Goal: Information Seeking & Learning: Learn about a topic

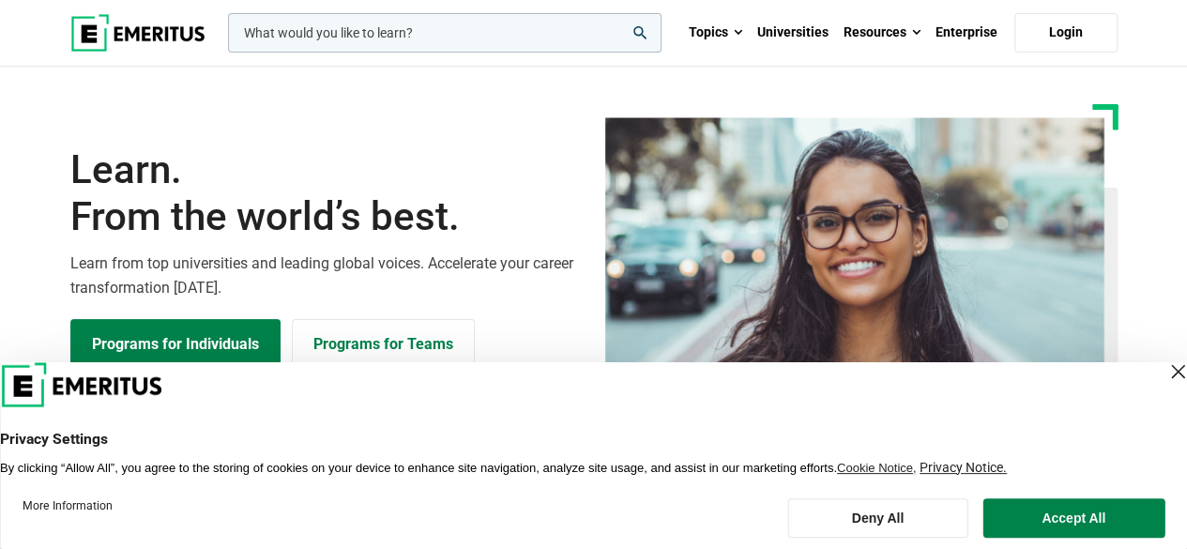
click at [411, 20] on input "woocommerce-product-search-field-0" at bounding box center [445, 32] width 434 height 39
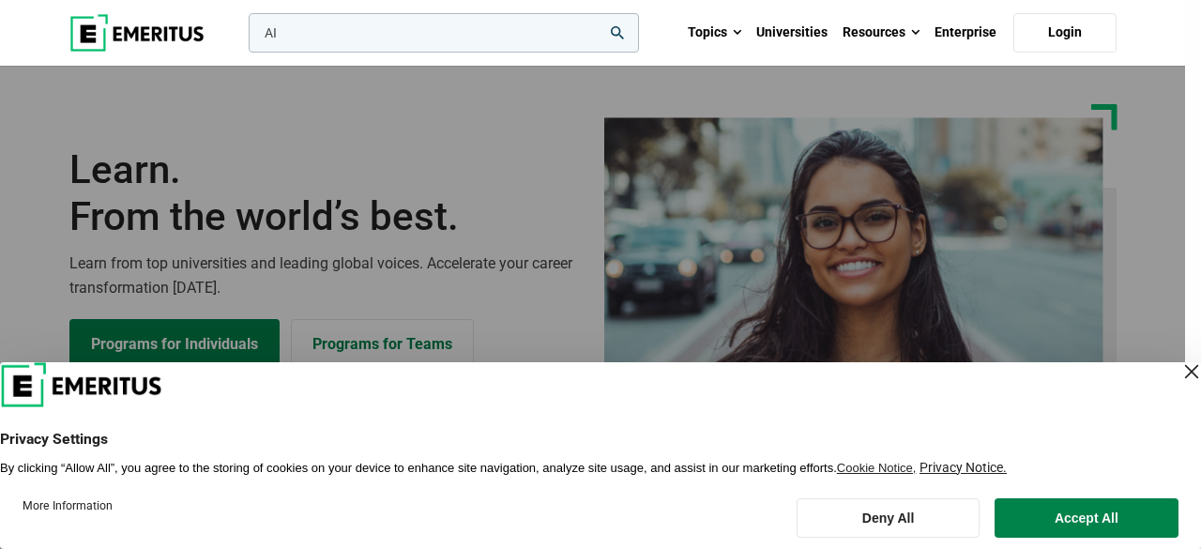
type input "AI"
click at [245, 38] on button "search" at bounding box center [245, 38] width 0 height 0
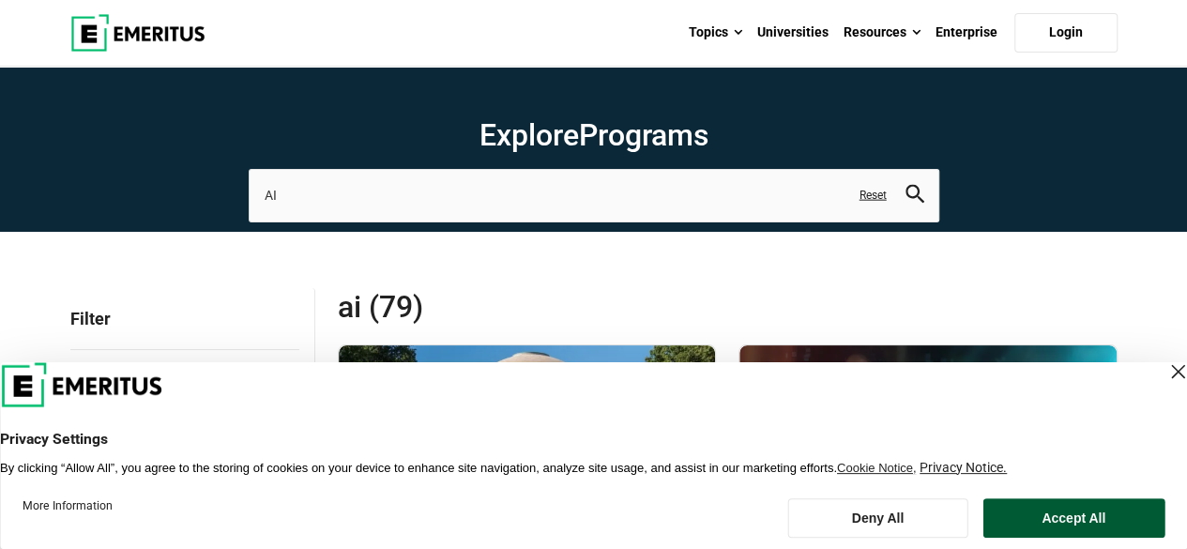
click at [1059, 515] on button "Accept All" at bounding box center [1074, 517] width 182 height 39
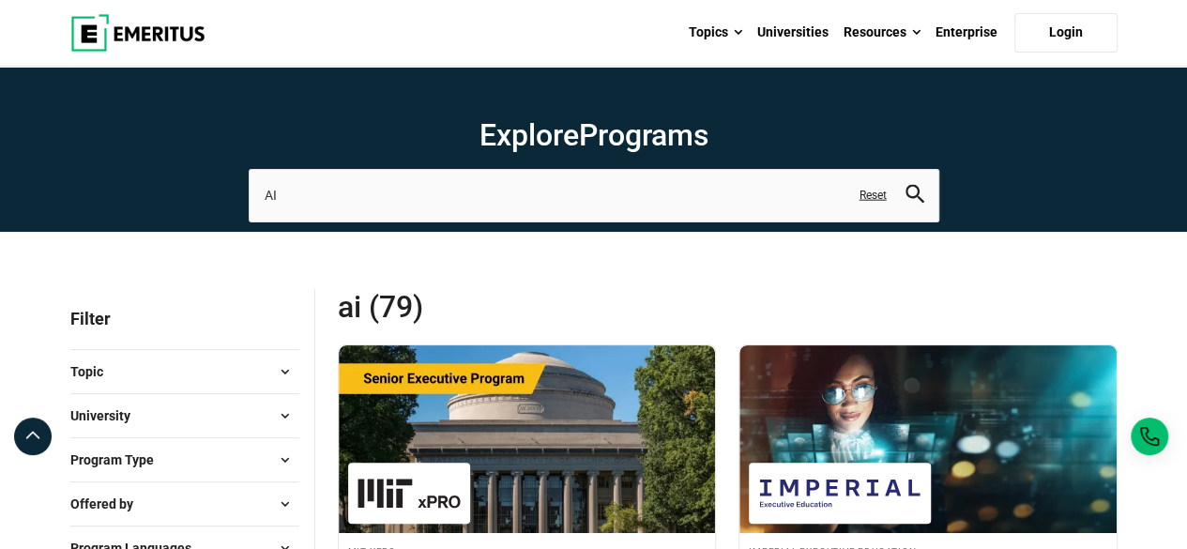
drag, startPoint x: 1186, startPoint y: 35, endPoint x: 1191, endPoint y: 61, distance: 26.7
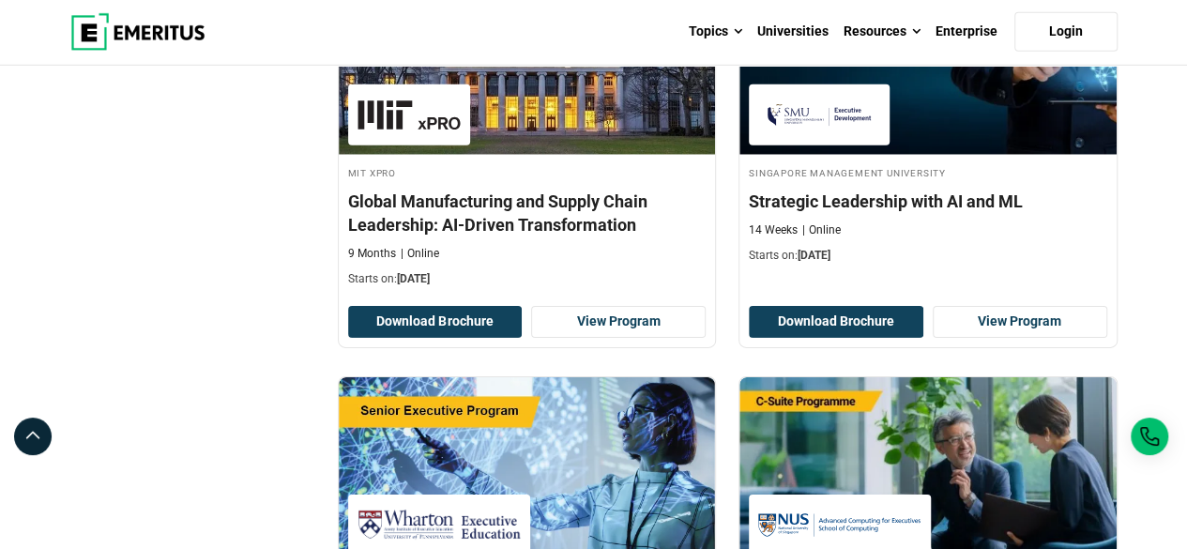
scroll to position [2851, 0]
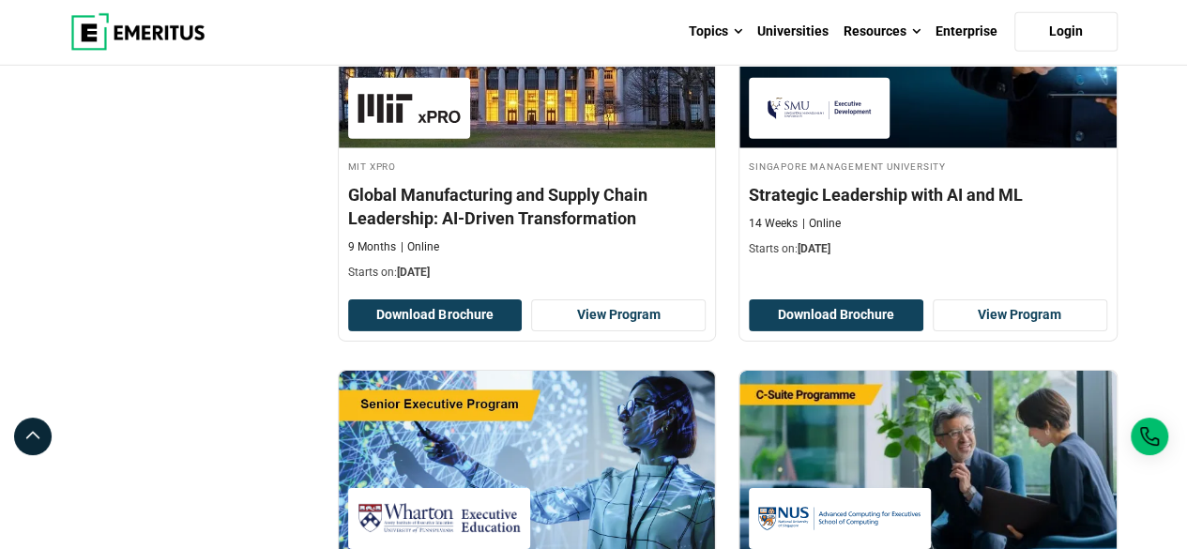
drag, startPoint x: 1183, startPoint y: 292, endPoint x: 1181, endPoint y: 316, distance: 24.5
click at [1181, 316] on div "Explore Programs AI ai ai algorithms ai and healthcare future ai and machine le…" at bounding box center [593, 0] width 1187 height 5570
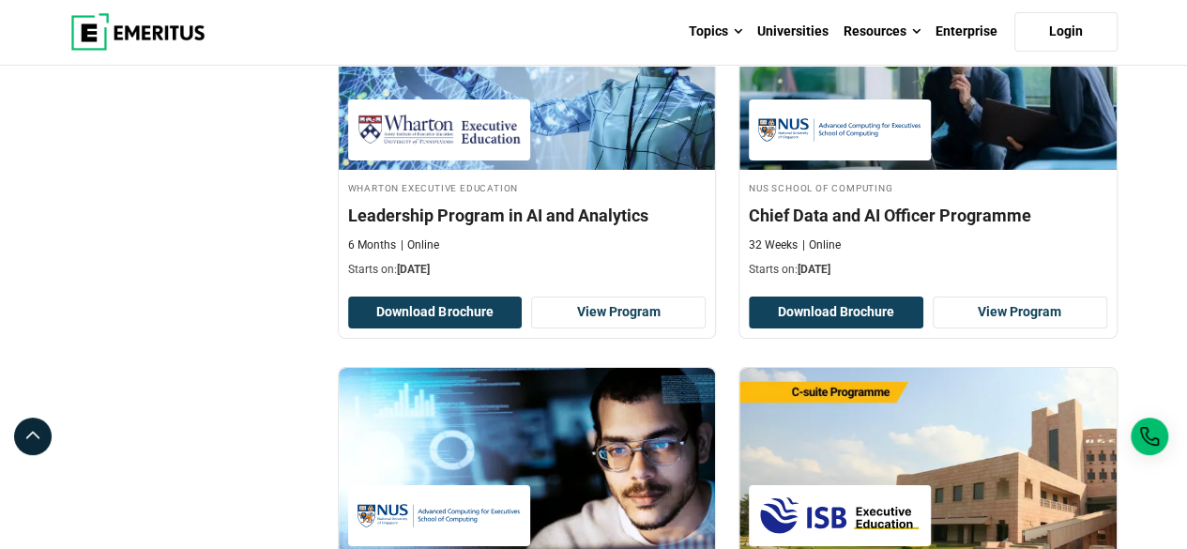
scroll to position [3232, 0]
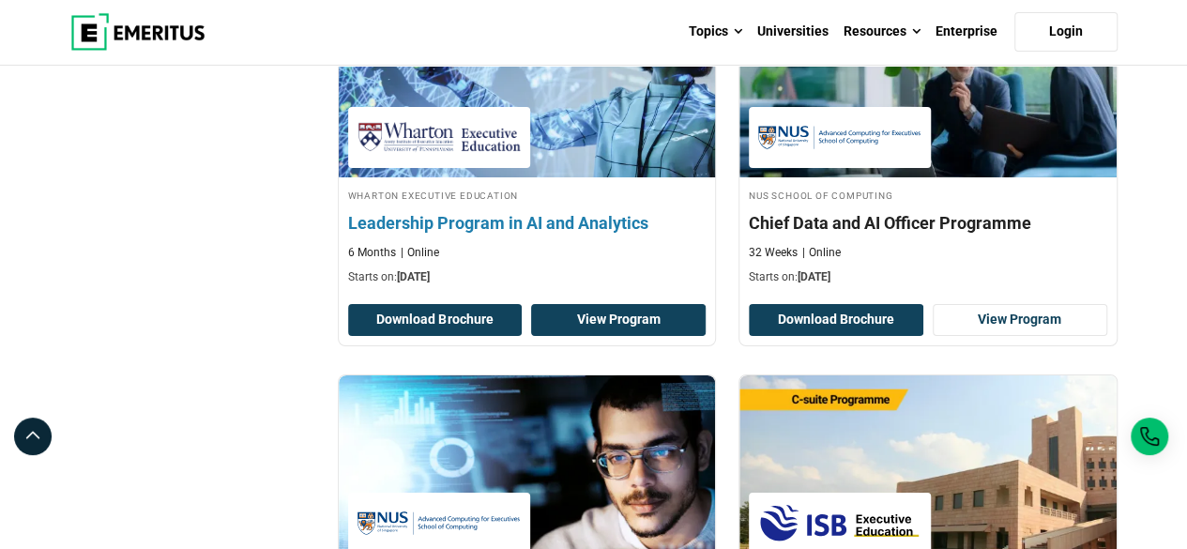
click at [610, 316] on link "View Program" at bounding box center [618, 320] width 175 height 32
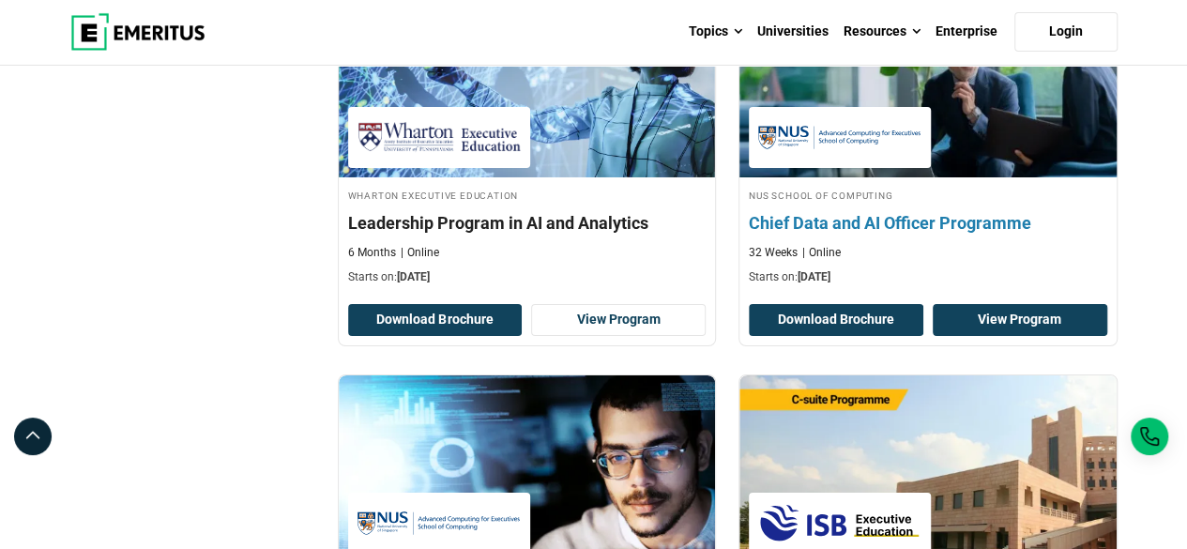
click at [1031, 315] on link "View Program" at bounding box center [1020, 320] width 175 height 32
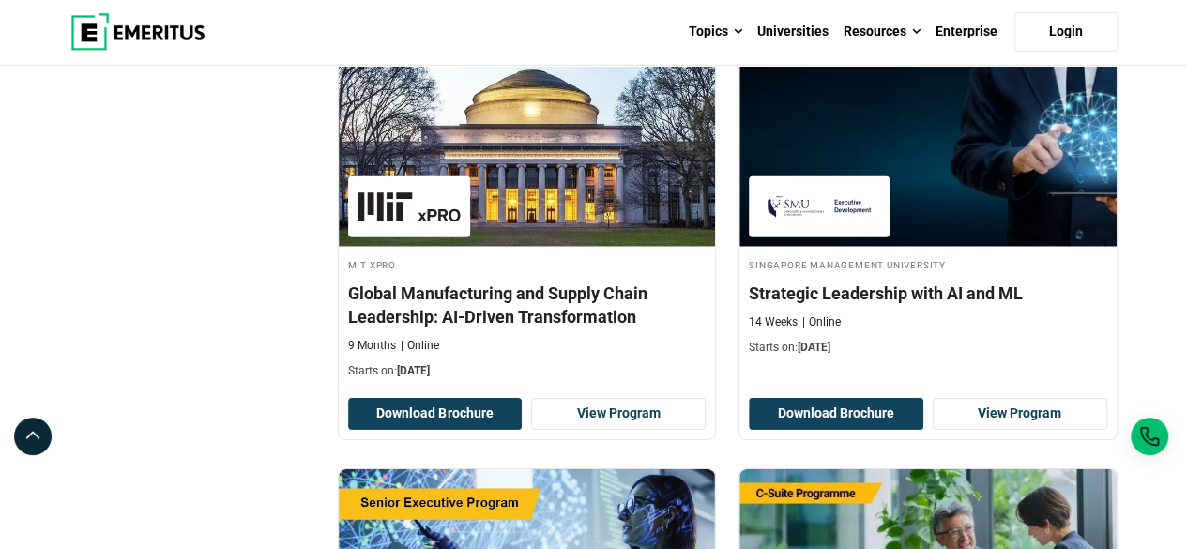
scroll to position [2759, 0]
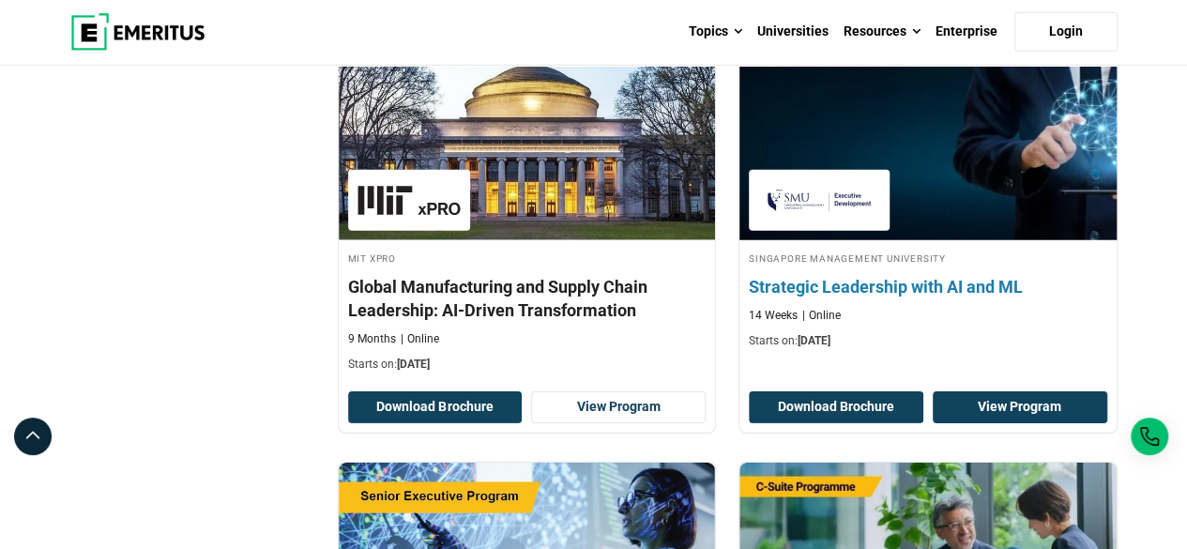
click at [1049, 391] on link "View Program" at bounding box center [1020, 407] width 175 height 32
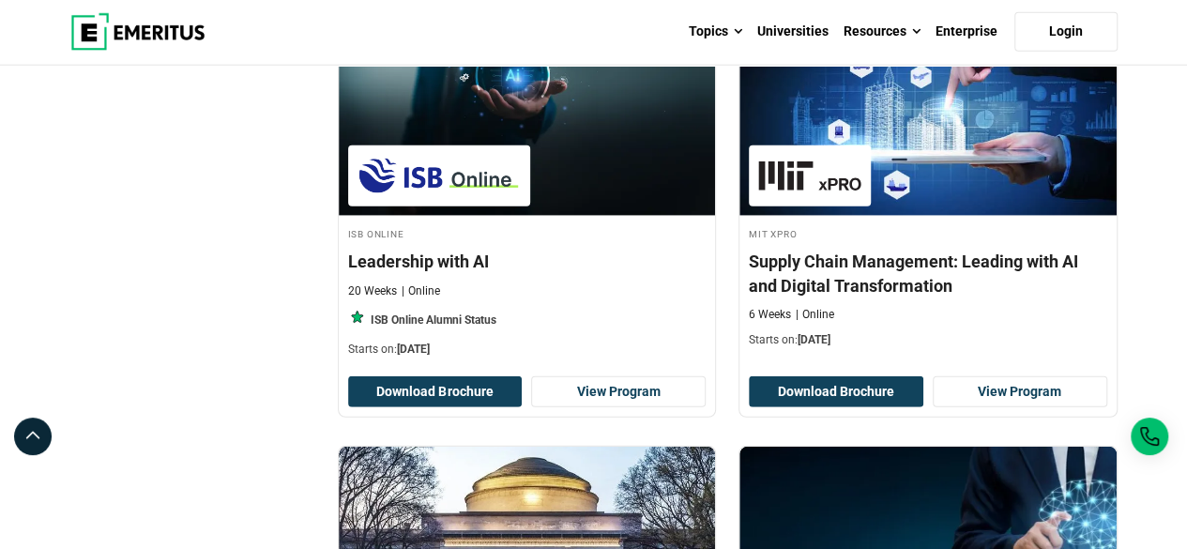
scroll to position [2344, 0]
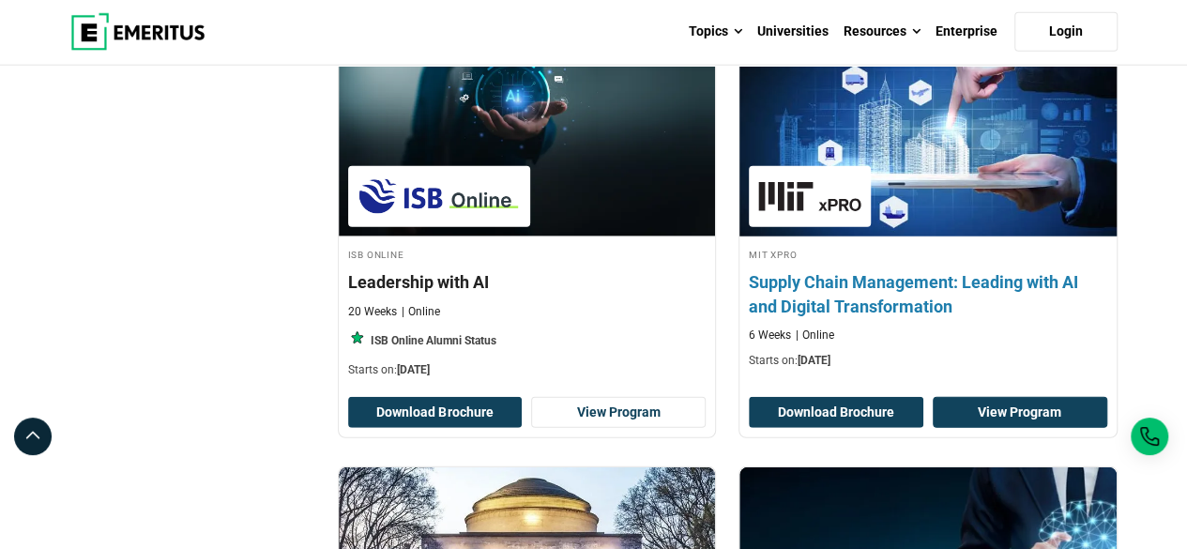
click at [1036, 414] on link "View Program" at bounding box center [1020, 413] width 175 height 32
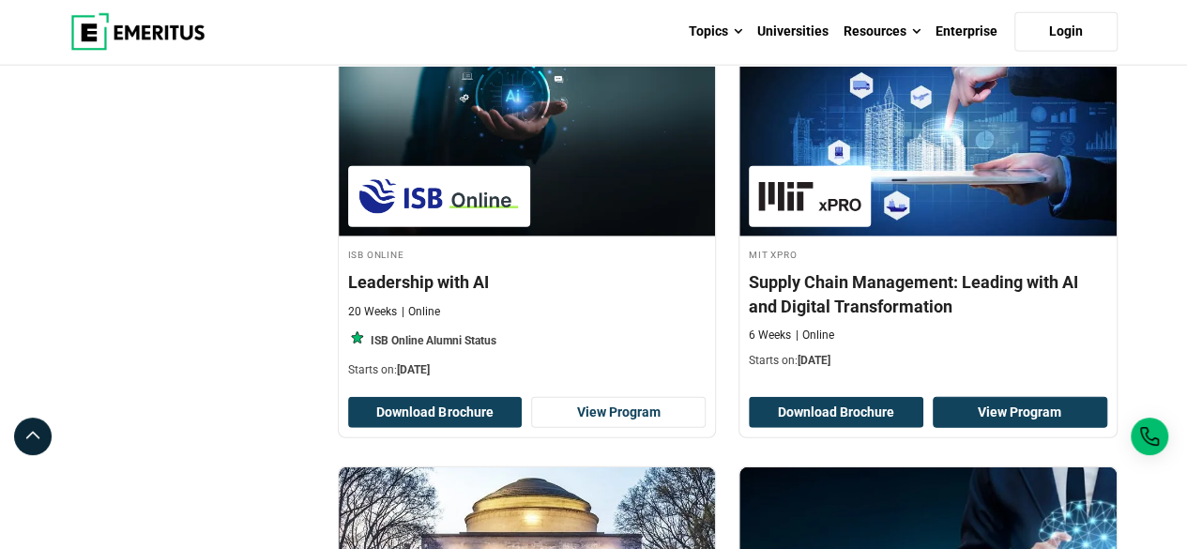
scroll to position [2341, 0]
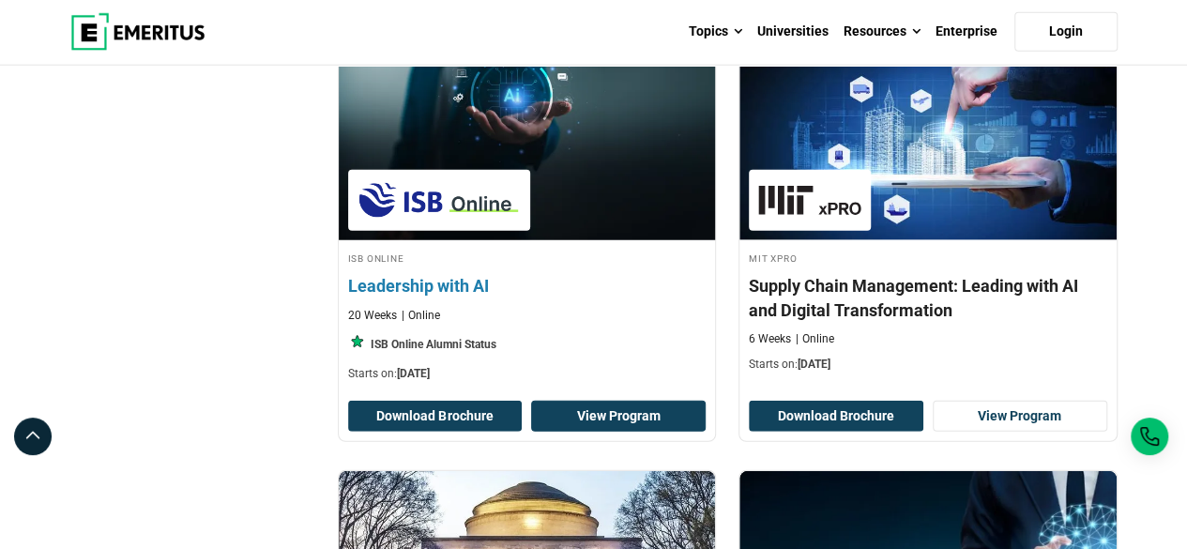
click at [617, 405] on link "View Program" at bounding box center [618, 417] width 175 height 32
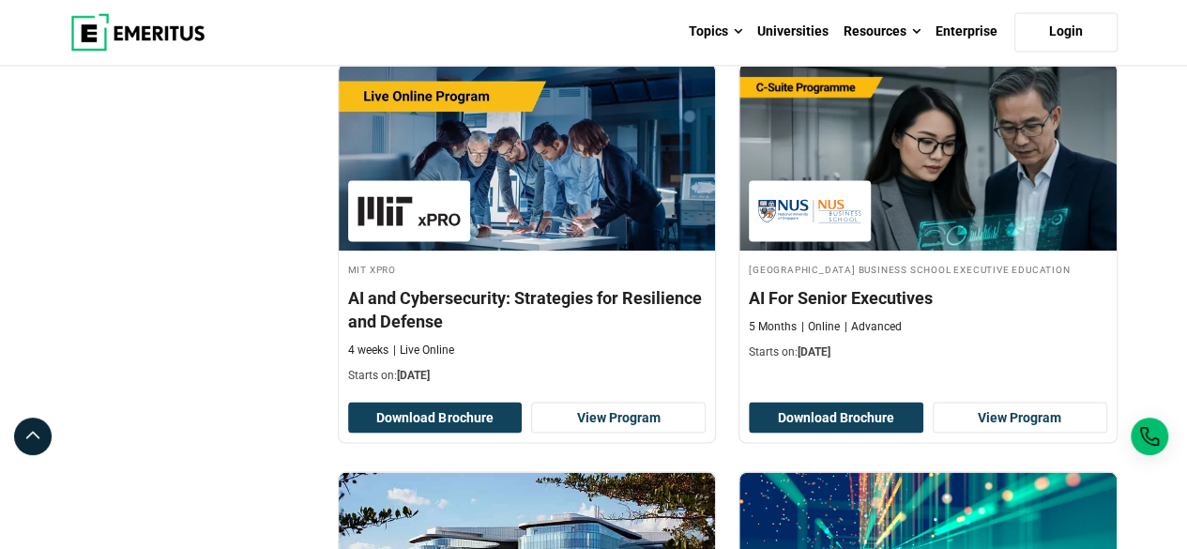
scroll to position [1490, 0]
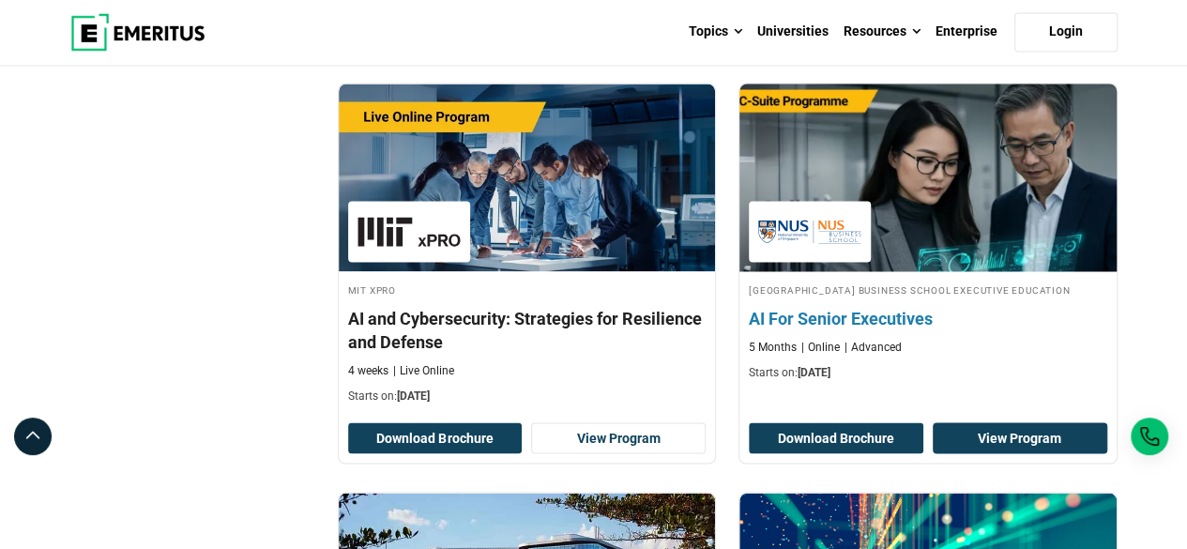
click at [1034, 430] on link "View Program" at bounding box center [1020, 438] width 175 height 32
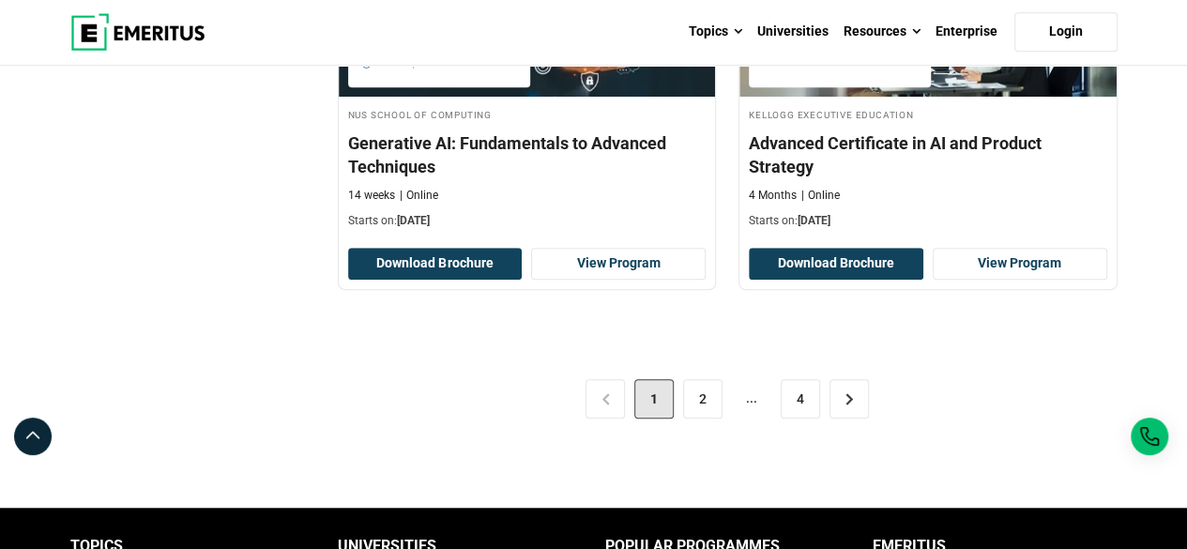
scroll to position [4124, 0]
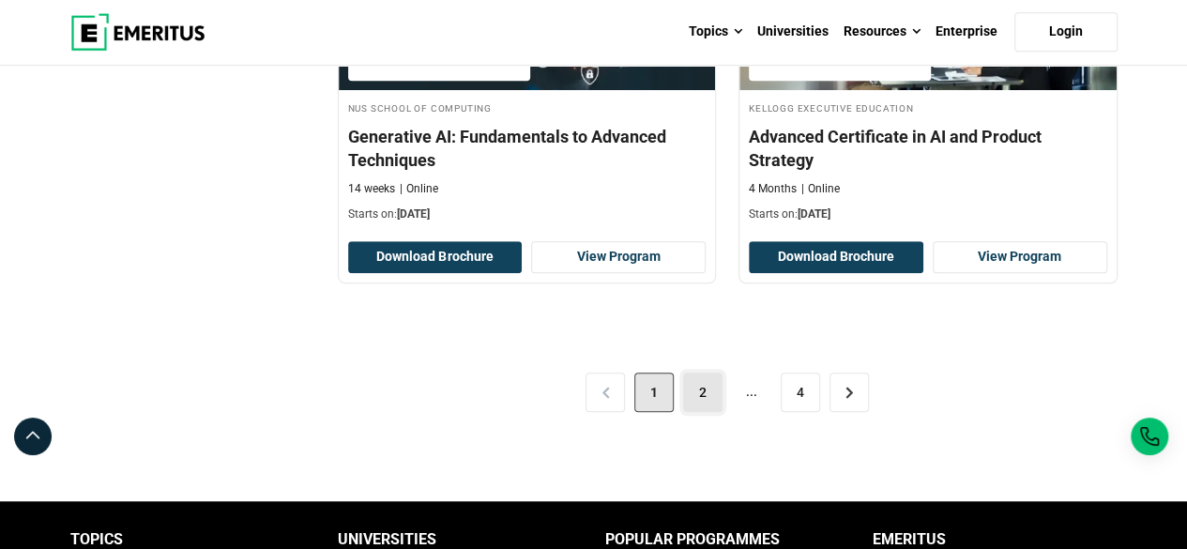
click at [704, 376] on link "2" at bounding box center [702, 392] width 39 height 39
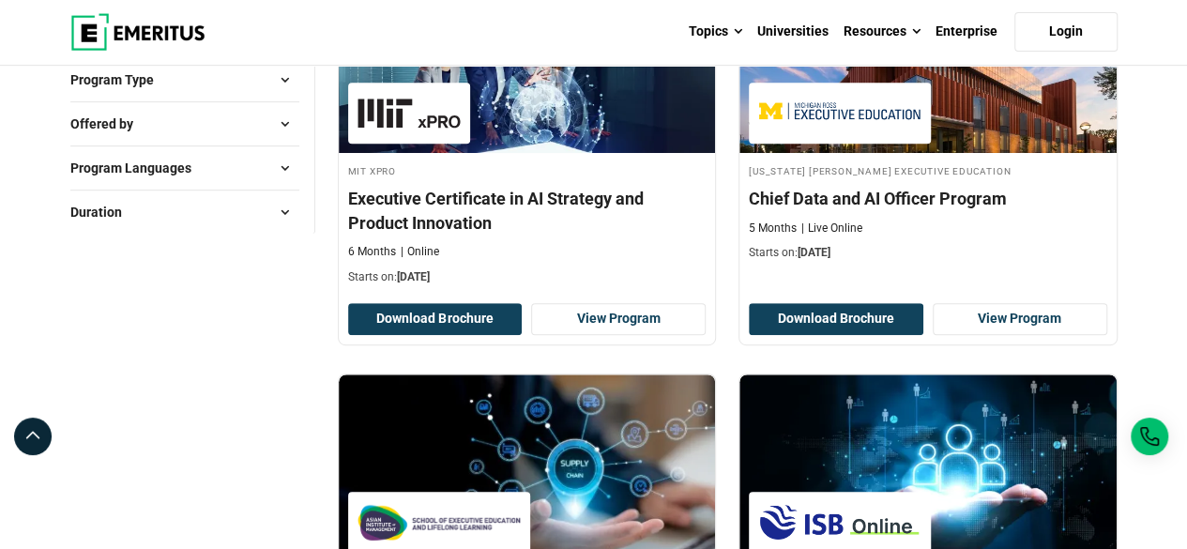
scroll to position [387, 0]
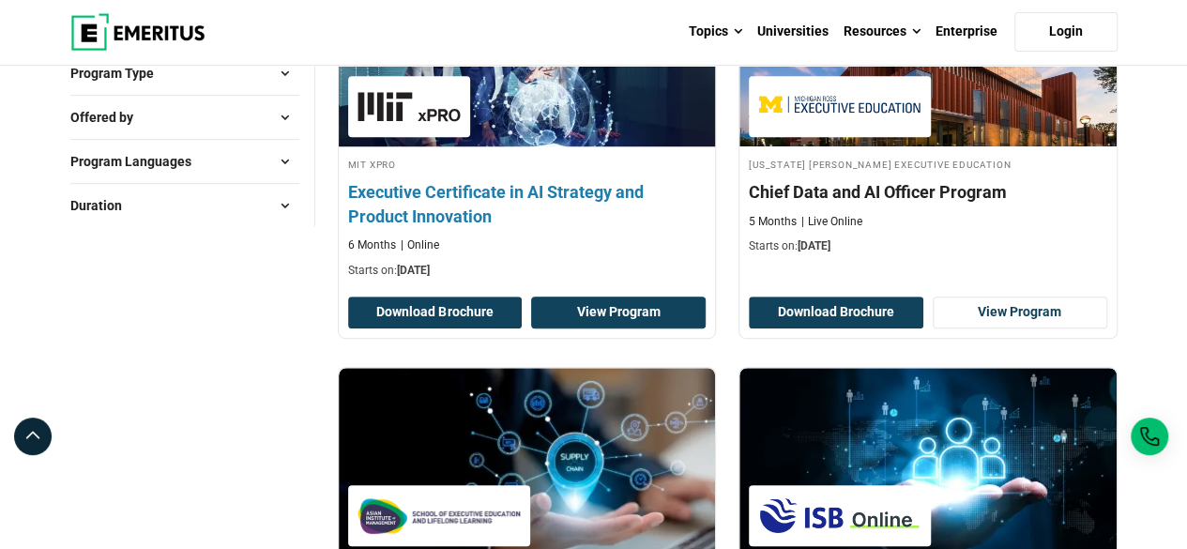
click at [632, 299] on link "View Program" at bounding box center [618, 313] width 175 height 32
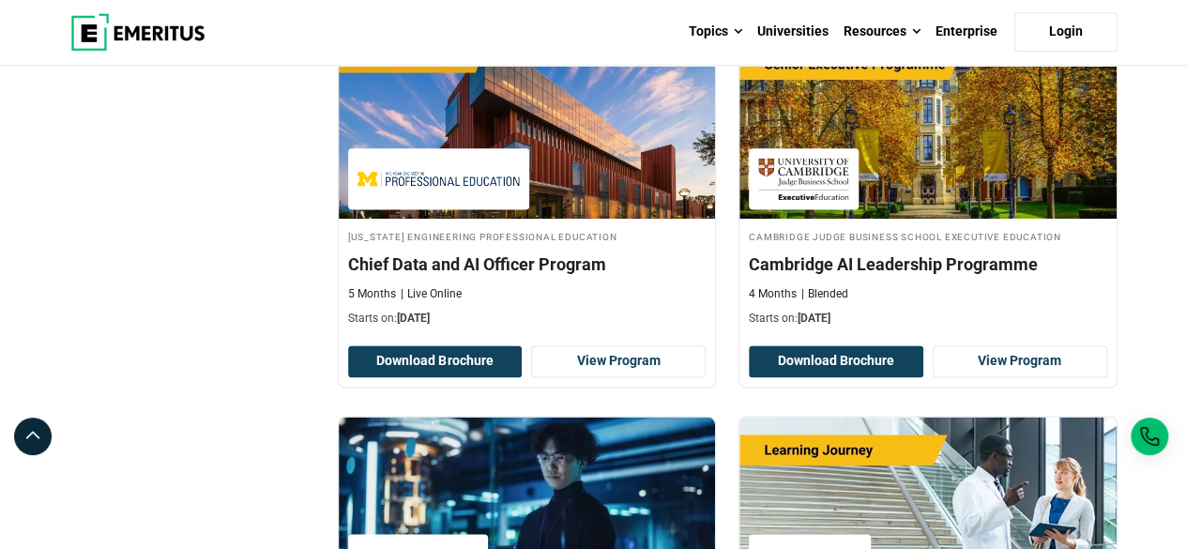
scroll to position [1151, 0]
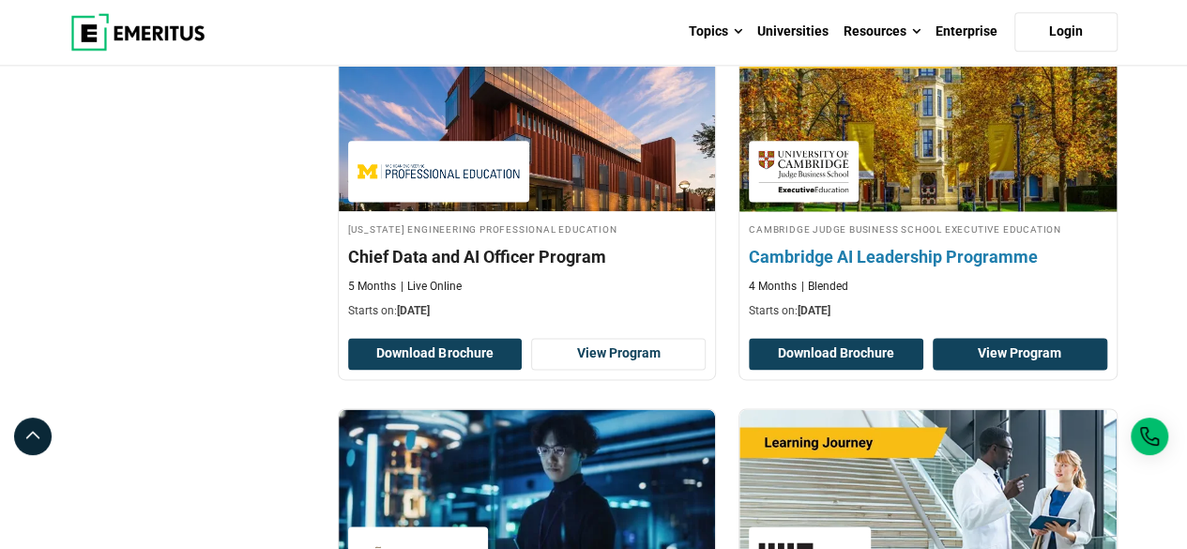
click at [1019, 343] on link "View Program" at bounding box center [1020, 354] width 175 height 32
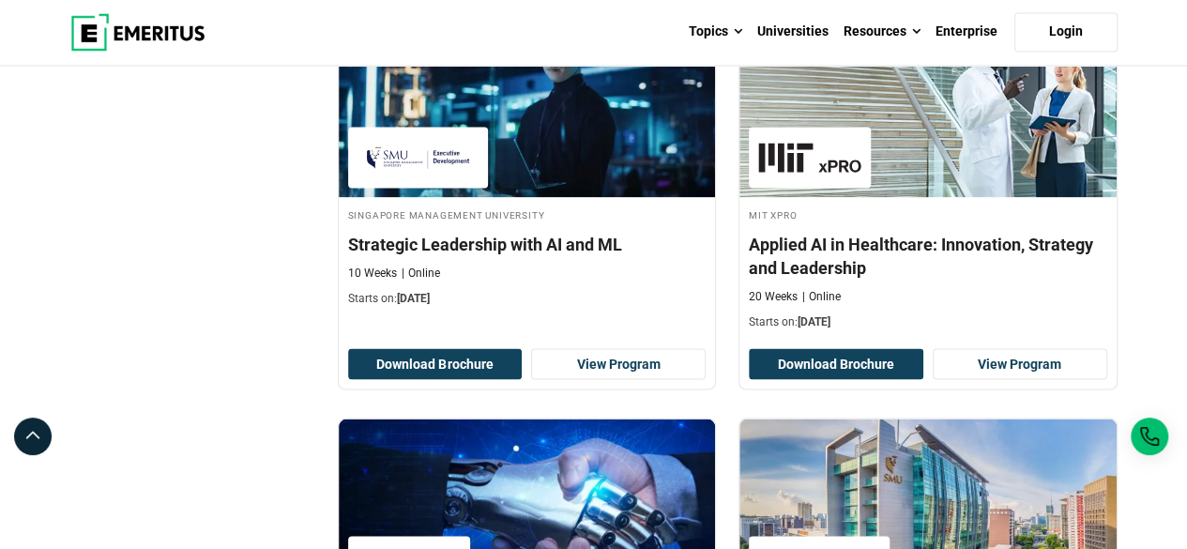
scroll to position [1544, 0]
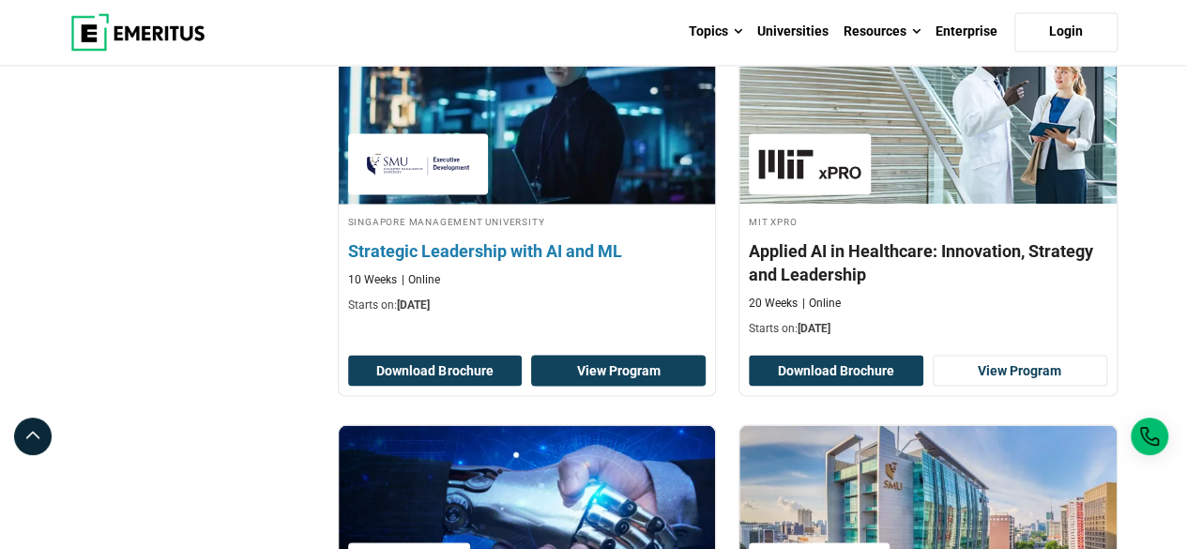
click at [631, 366] on link "View Program" at bounding box center [618, 371] width 175 height 32
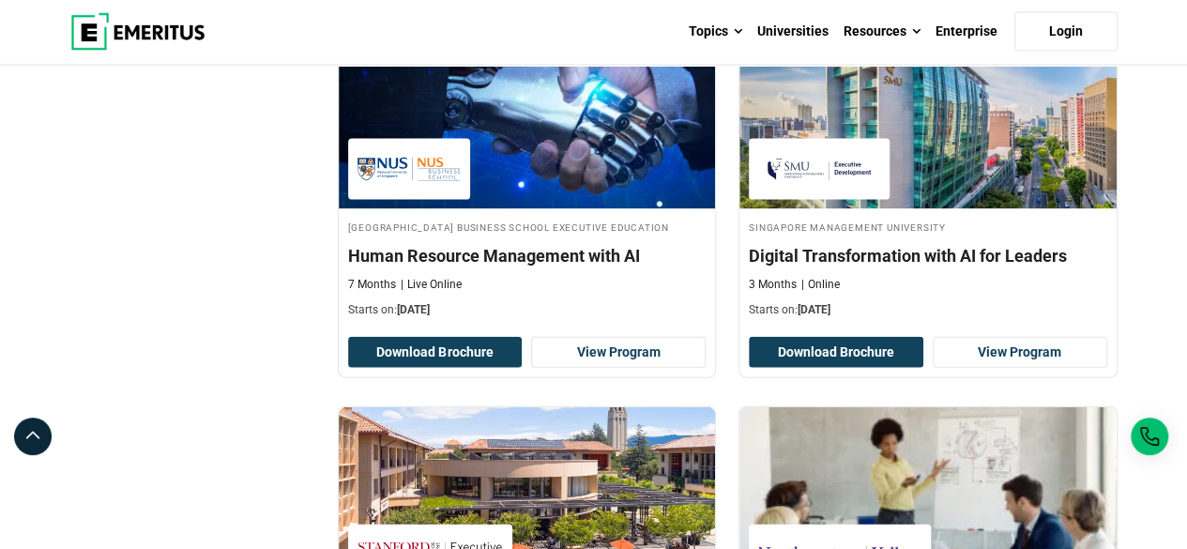
scroll to position [1968, 0]
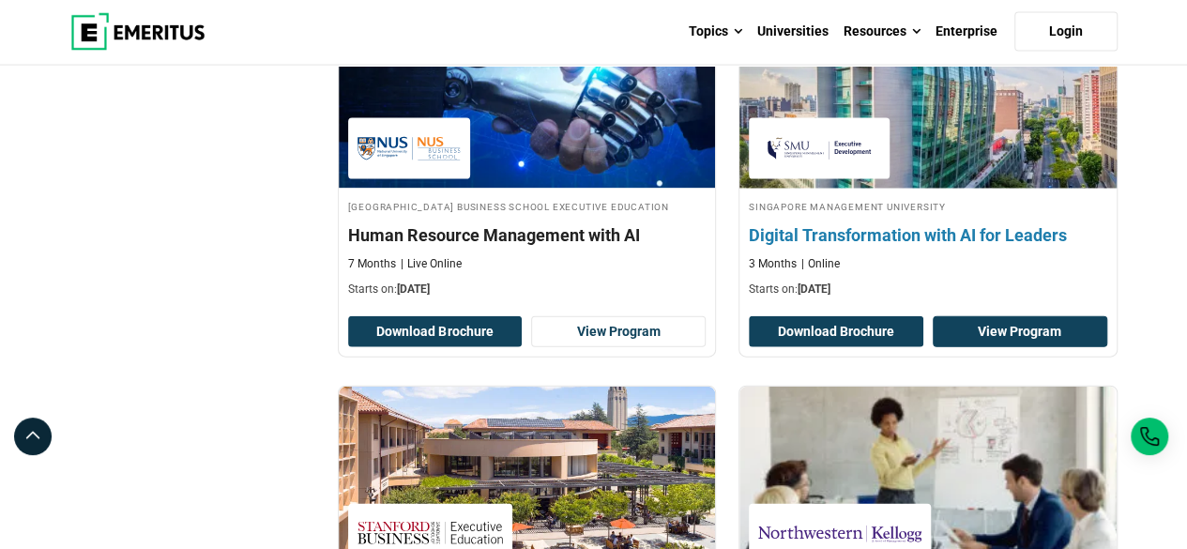
click at [1036, 341] on link "View Program" at bounding box center [1020, 332] width 175 height 32
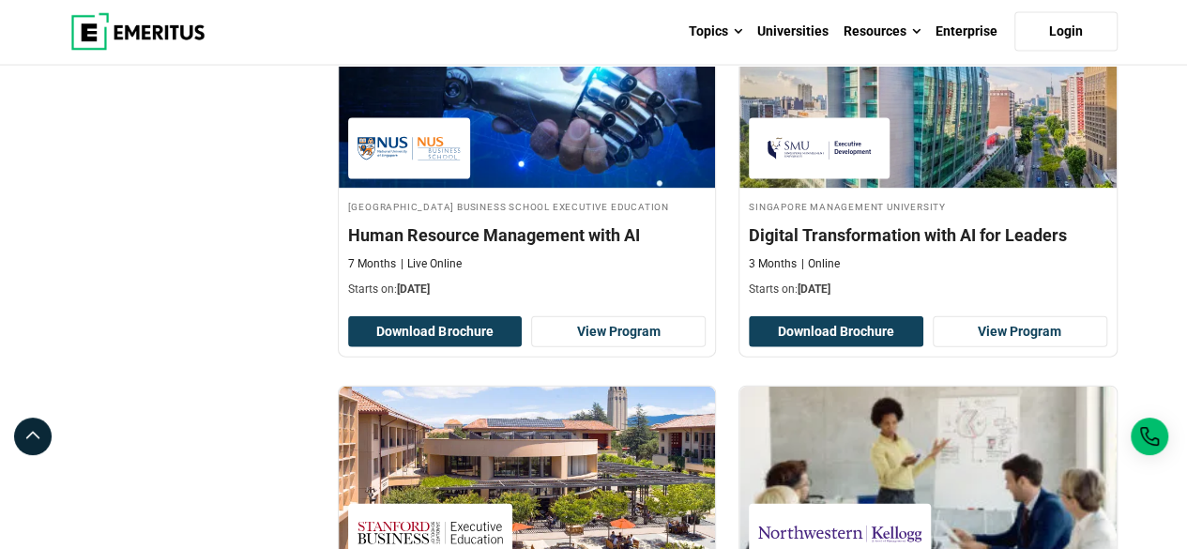
click at [296, 310] on div "Filter Filters Topic AI and Machine Learning ( 52 ) Business Analytics ( 1 ) Bu…" at bounding box center [192, 456] width 267 height 4272
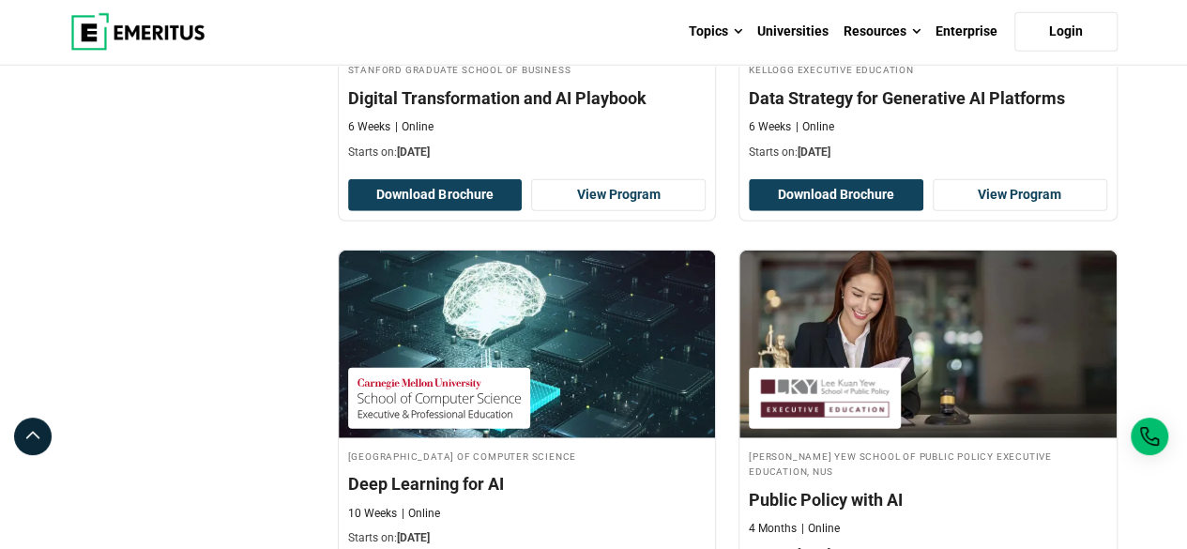
scroll to position [2494, 0]
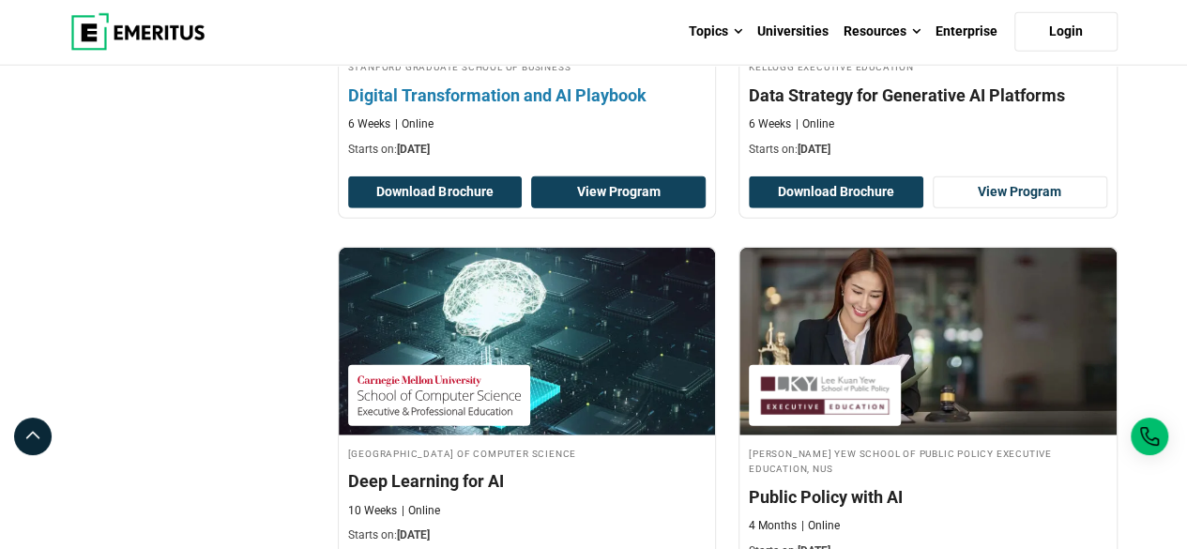
click at [661, 196] on link "View Program" at bounding box center [618, 192] width 175 height 32
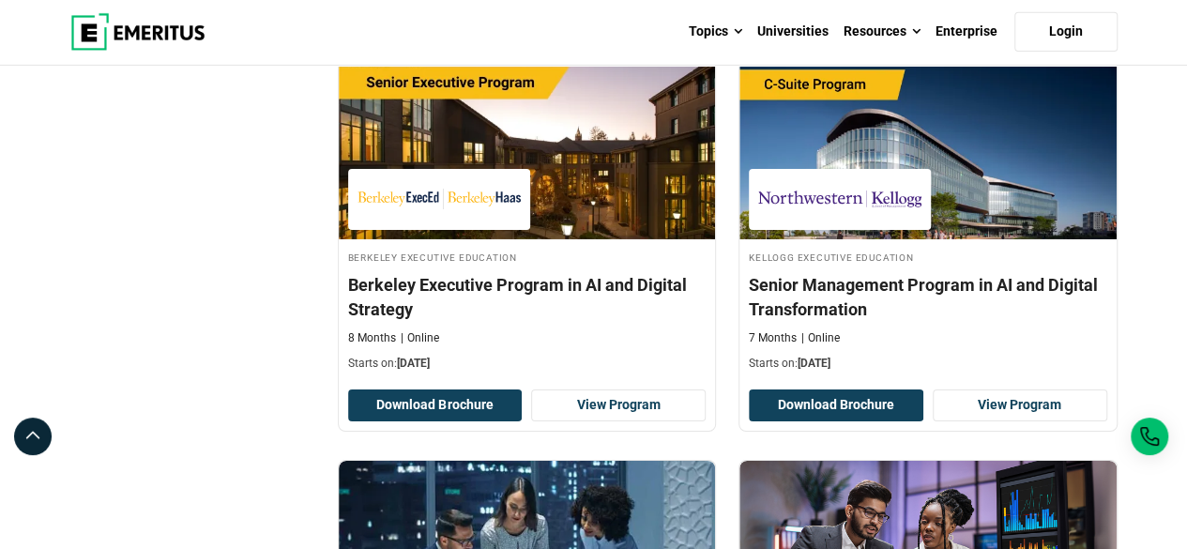
scroll to position [3094, 0]
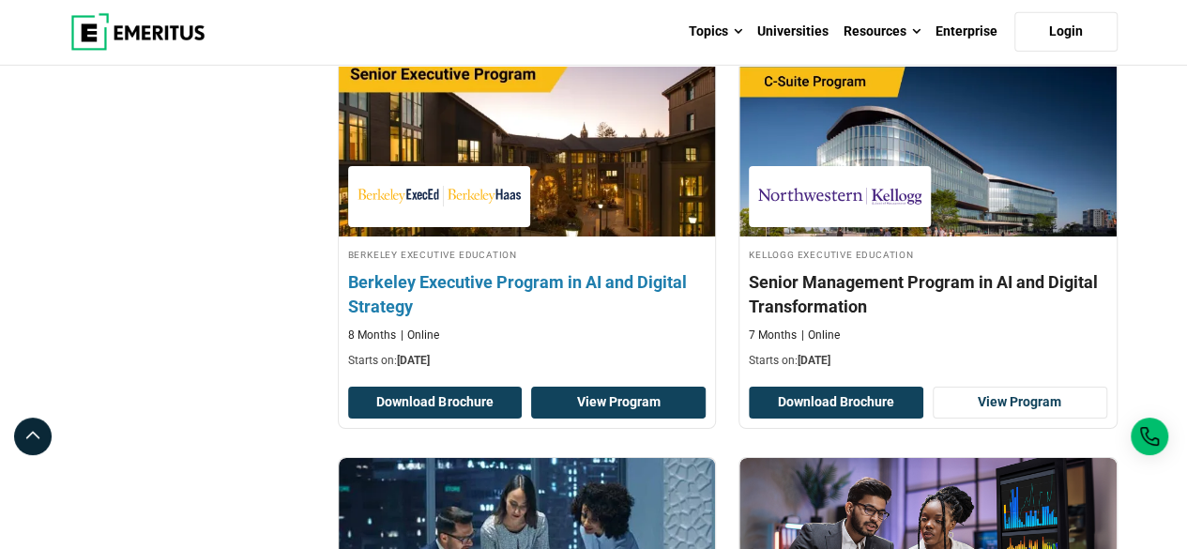
click at [649, 389] on link "View Program" at bounding box center [618, 403] width 175 height 32
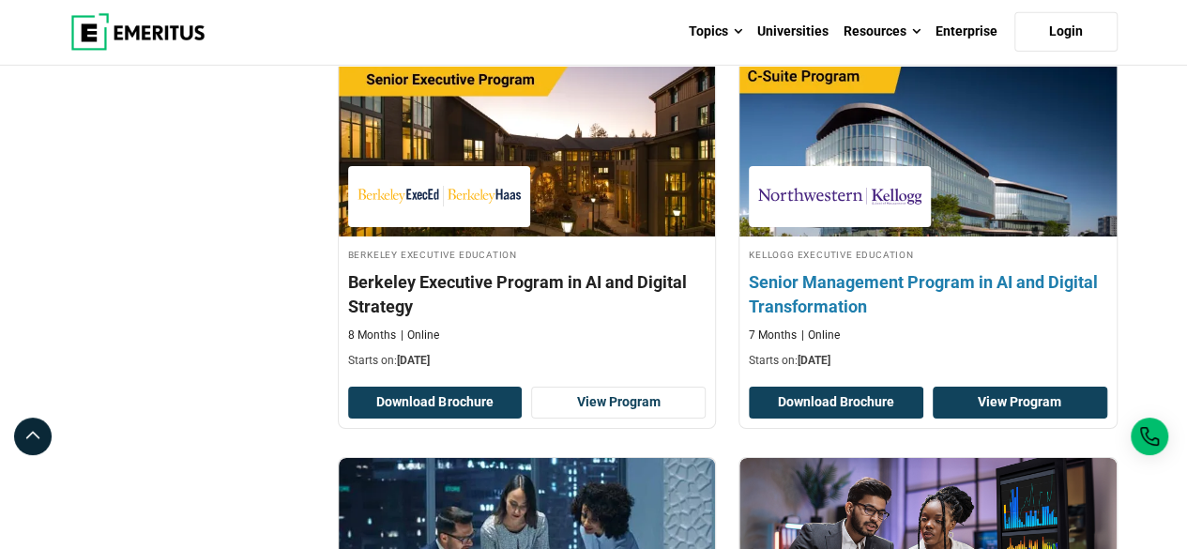
click at [1045, 393] on link "View Program" at bounding box center [1020, 403] width 175 height 32
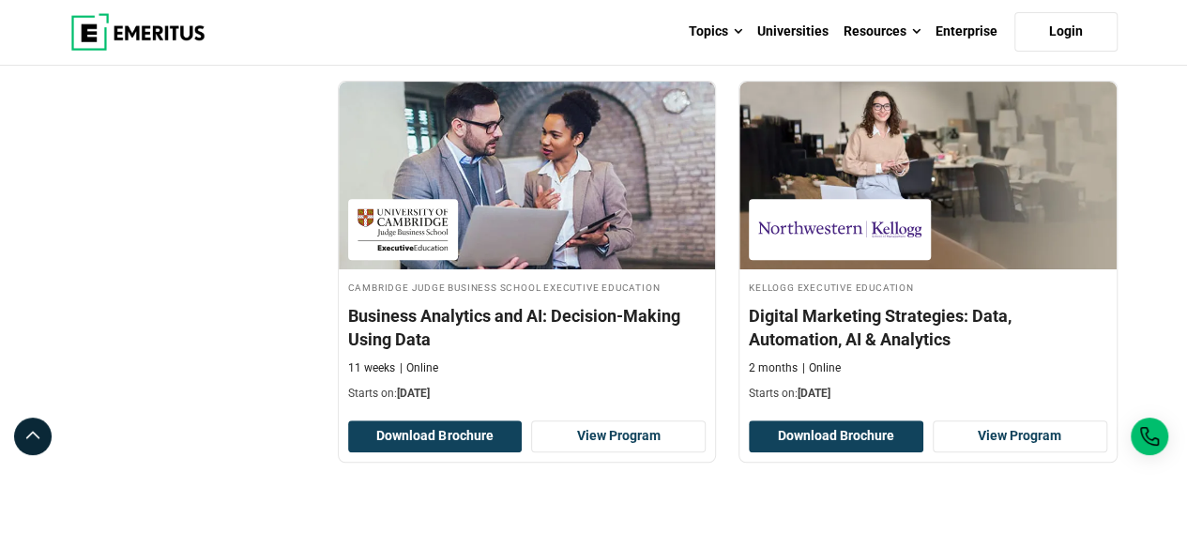
scroll to position [3883, 0]
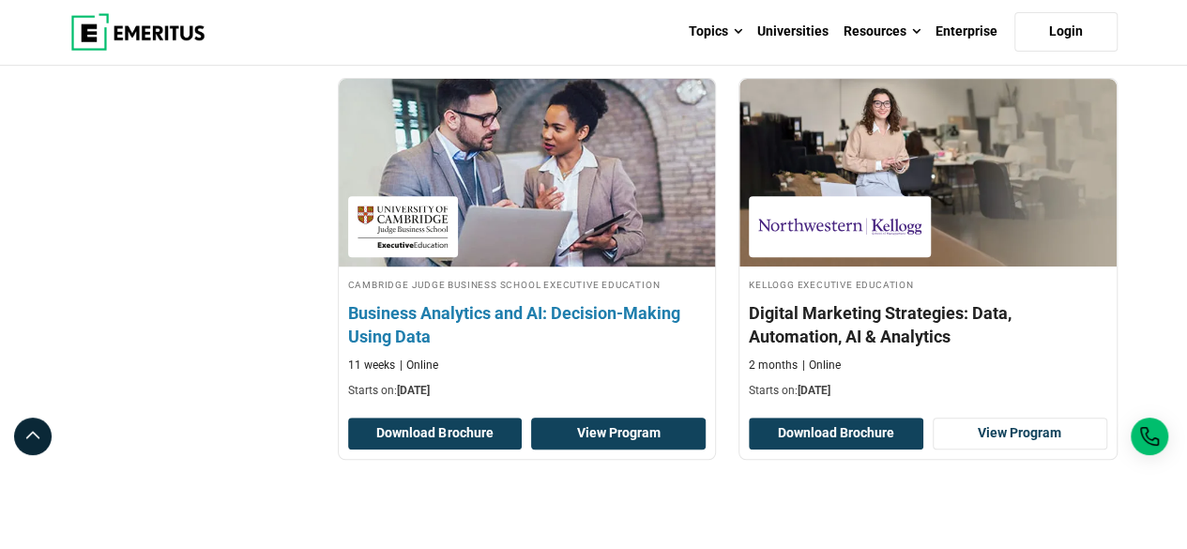
click at [618, 418] on link "View Program" at bounding box center [618, 434] width 175 height 32
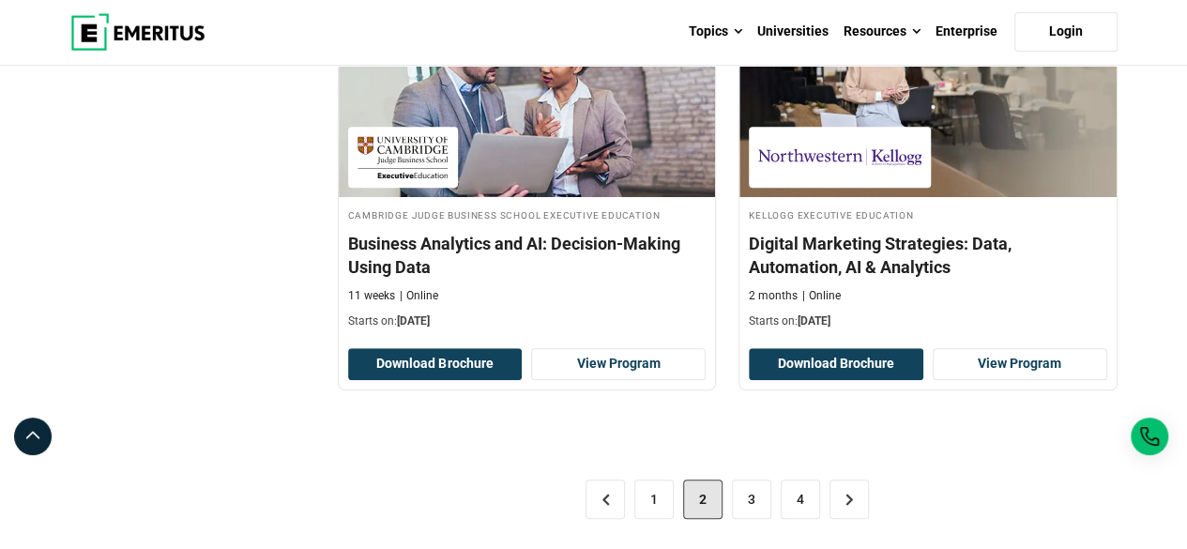
scroll to position [3958, 0]
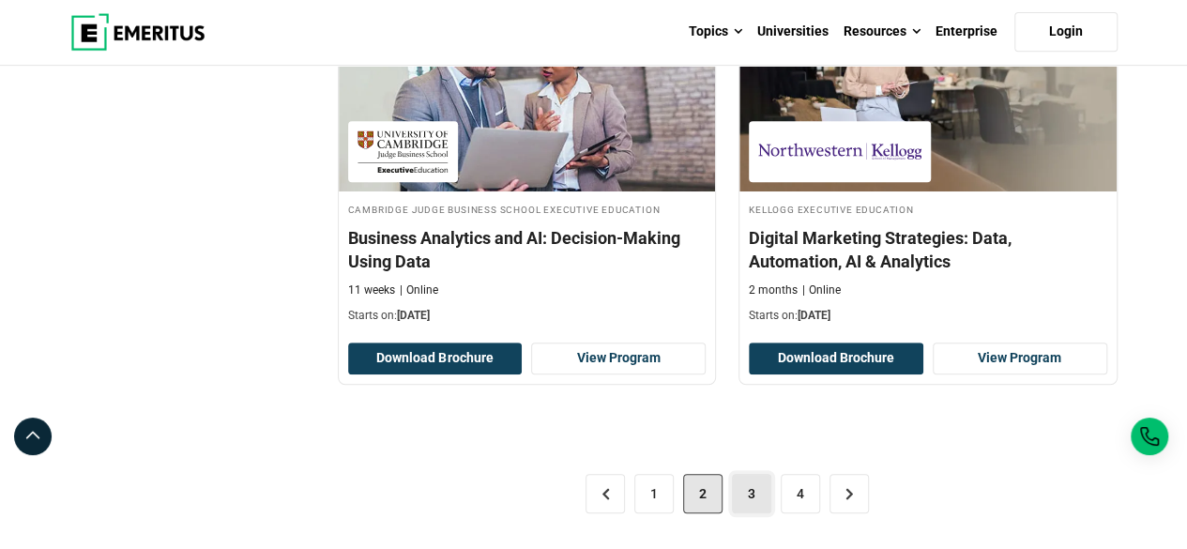
click at [764, 474] on link "3" at bounding box center [751, 493] width 39 height 39
click at [758, 474] on link "3" at bounding box center [751, 493] width 39 height 39
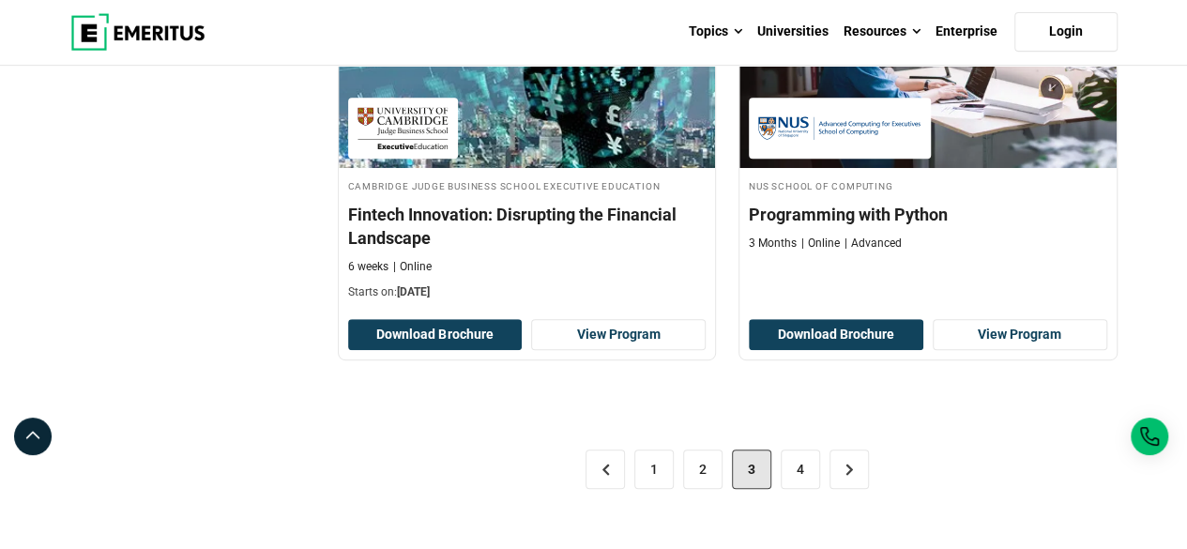
scroll to position [3979, 0]
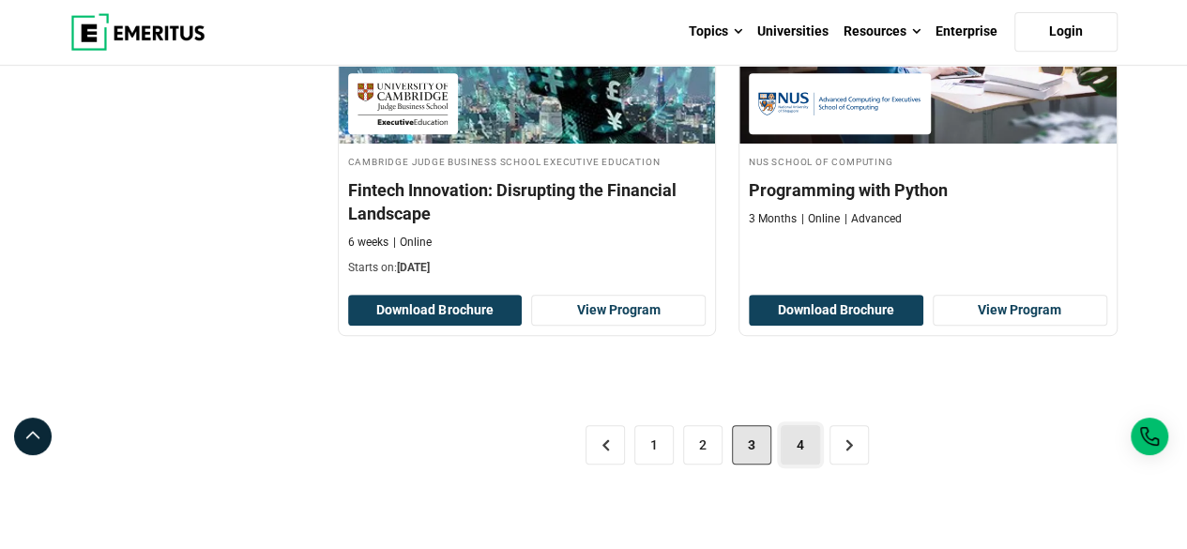
click at [814, 444] on link "4" at bounding box center [800, 444] width 39 height 39
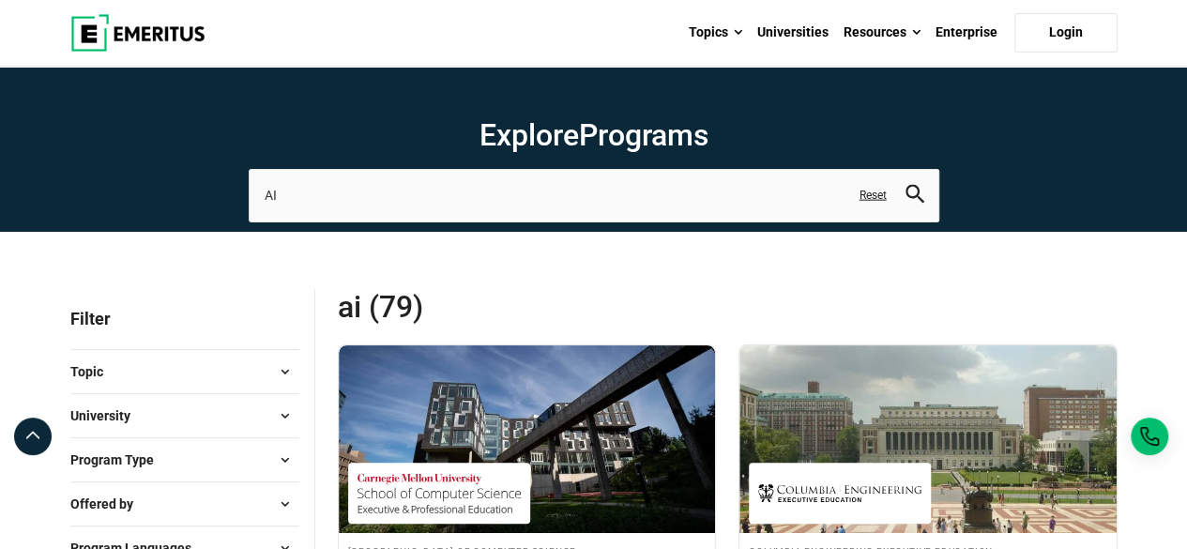
click at [84, 27] on img at bounding box center [137, 33] width 135 height 38
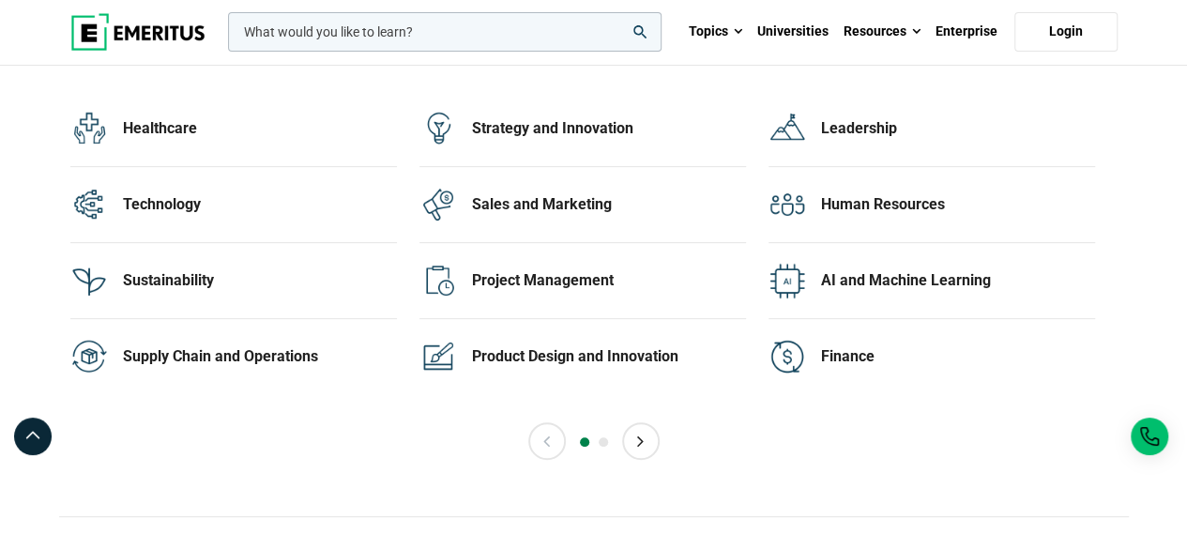
scroll to position [3792, 0]
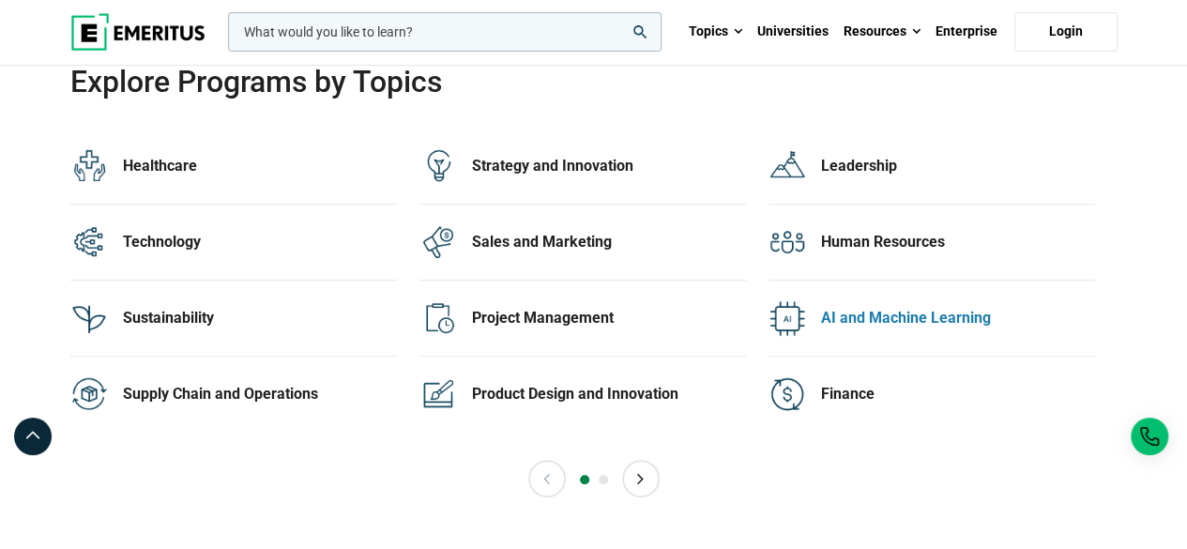
click at [884, 308] on div "AI and Machine Learning" at bounding box center [958, 318] width 274 height 21
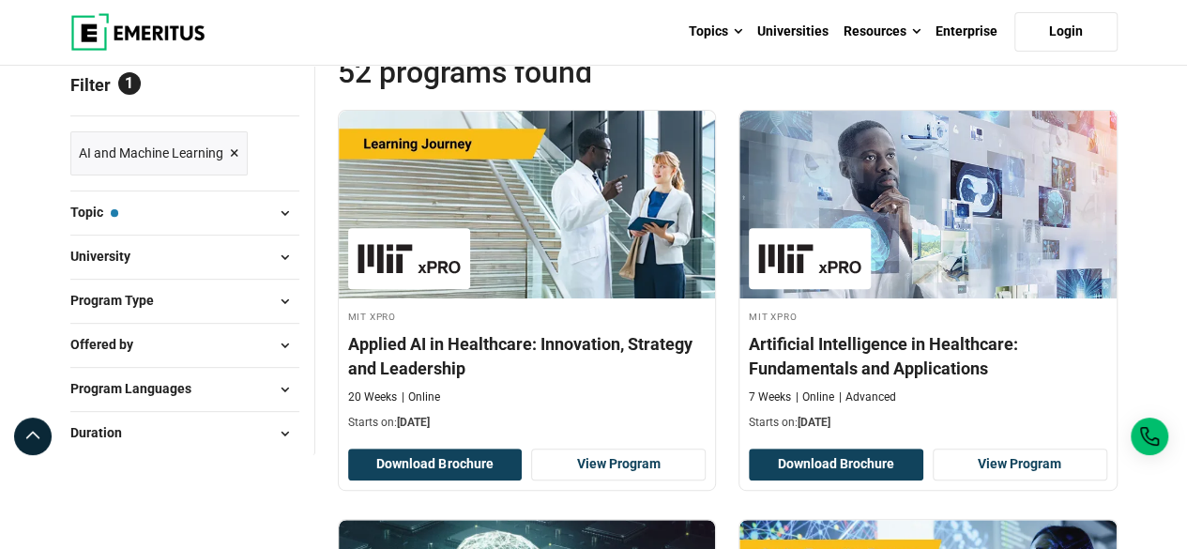
scroll to position [263, 0]
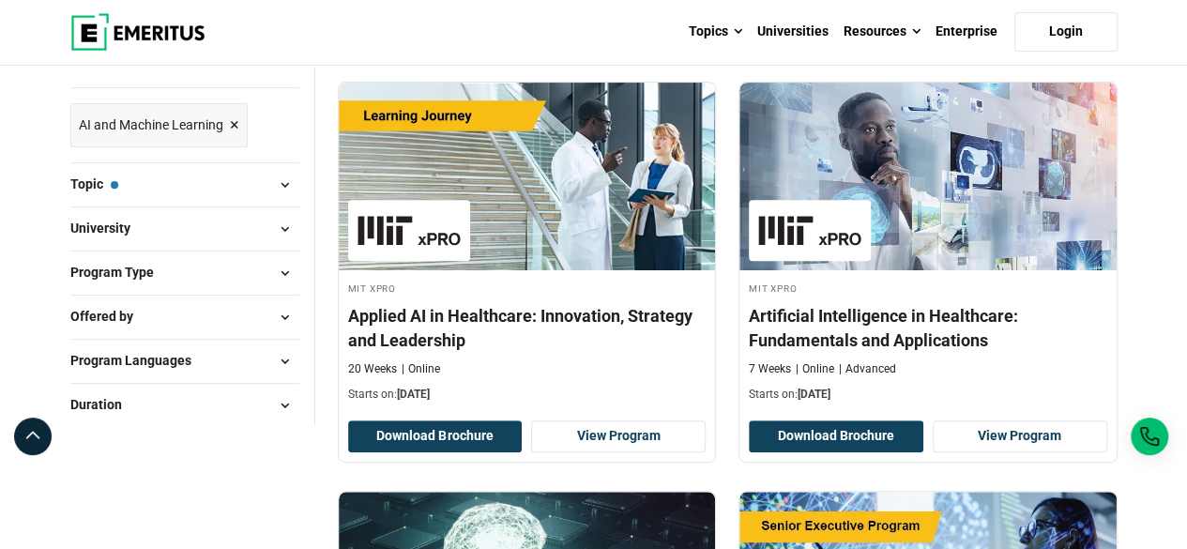
click at [287, 222] on span at bounding box center [285, 229] width 28 height 28
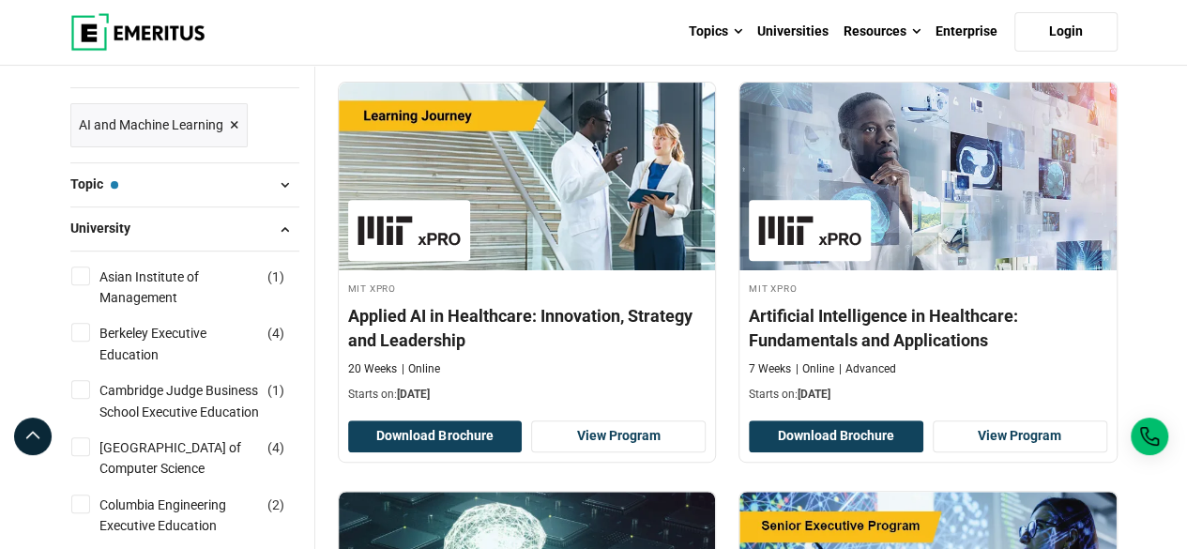
click at [85, 281] on input "Asian Institute of Management ( 1 )" at bounding box center [80, 276] width 19 height 19
checkbox input "true"
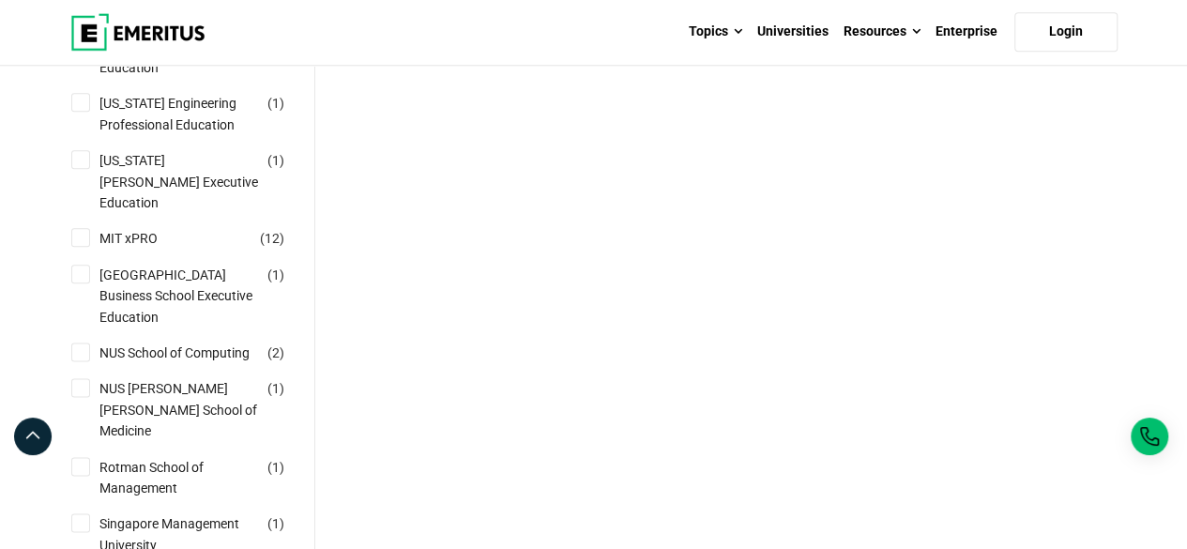
scroll to position [1032, 0]
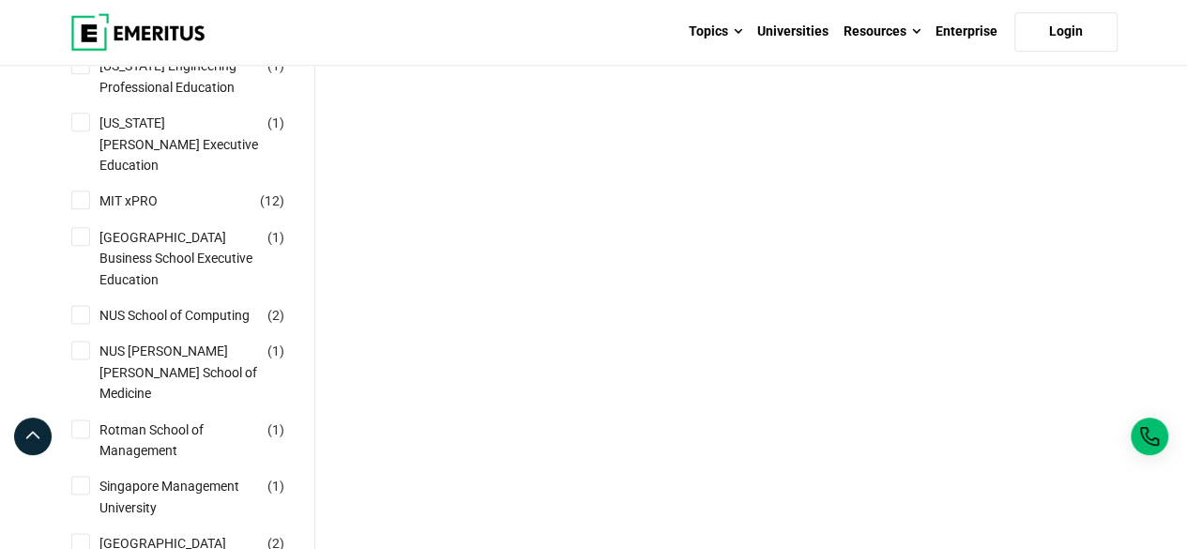
click at [88, 246] on input "[GEOGRAPHIC_DATA] Business School Executive Education ( 1 )" at bounding box center [80, 236] width 19 height 19
checkbox input "true"
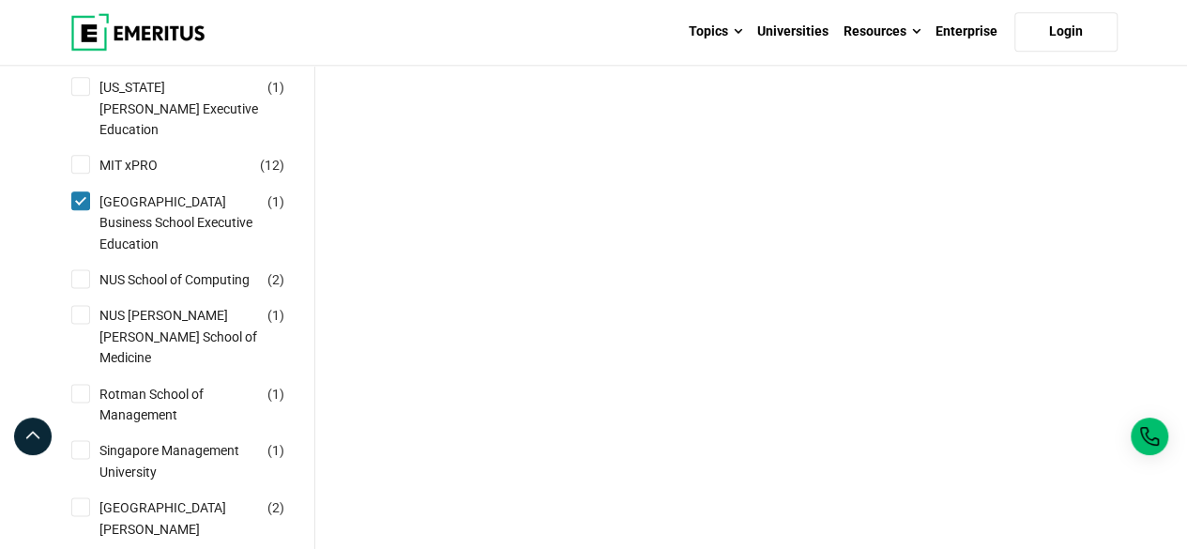
scroll to position [1070, 0]
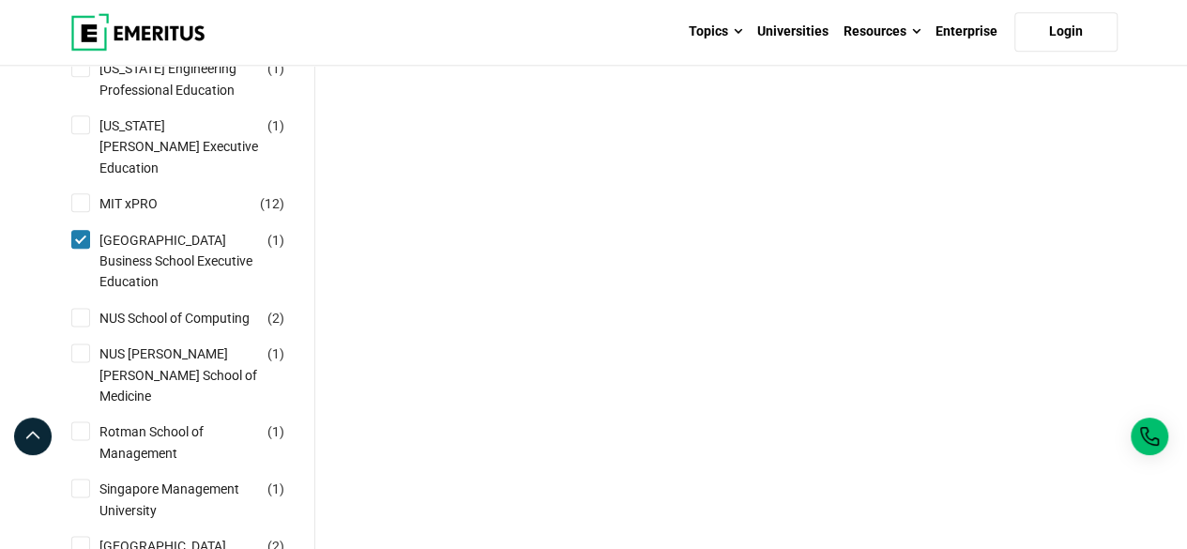
scroll to position [1089, 0]
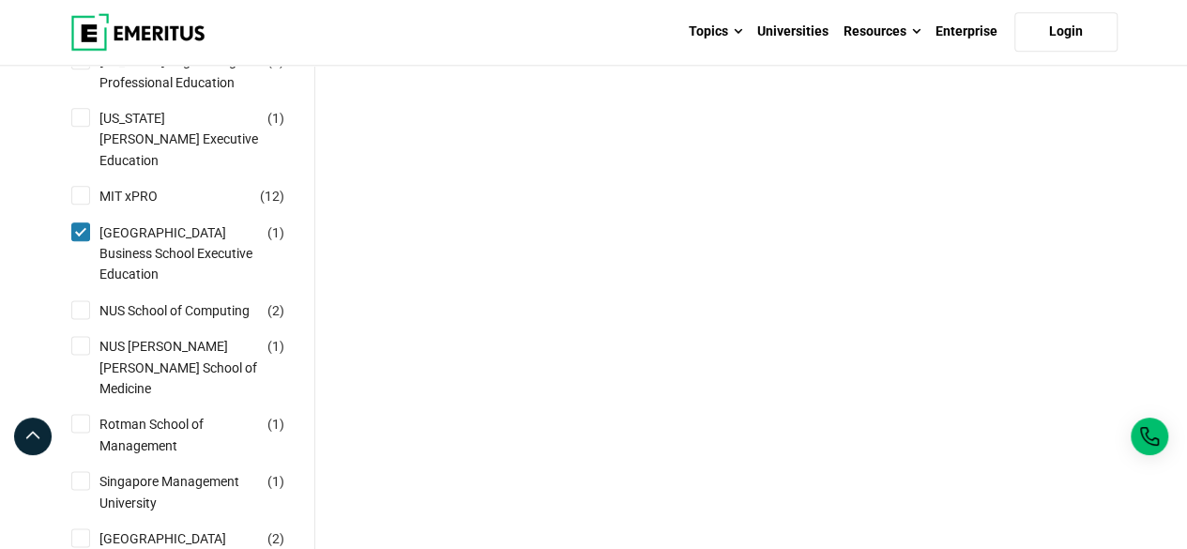
click at [84, 319] on input "NUS School of Computing ( 2 )" at bounding box center [80, 309] width 19 height 19
checkbox input "true"
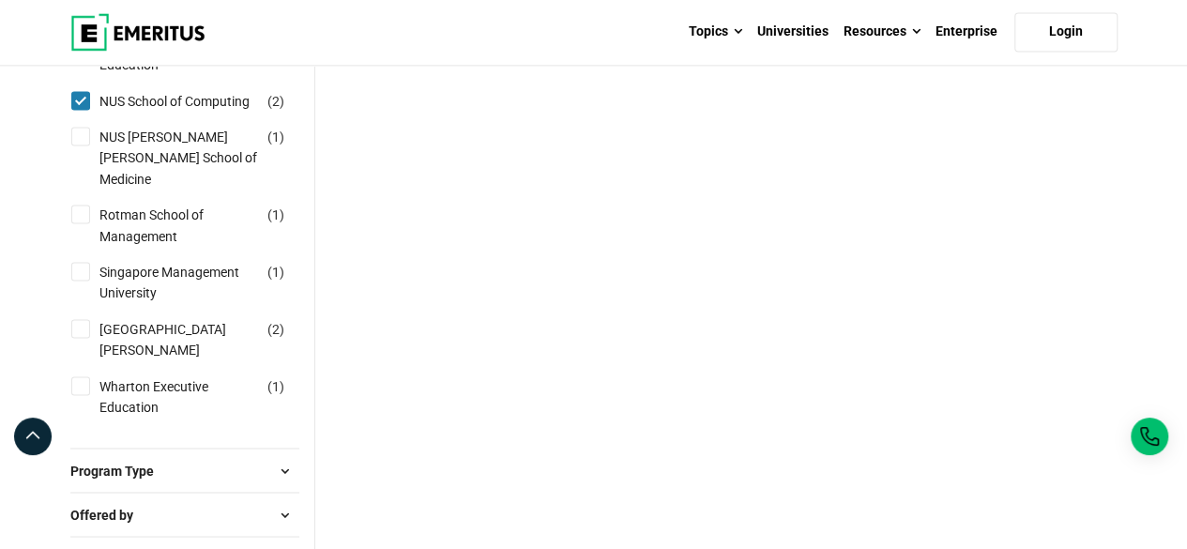
scroll to position [1352, 0]
click at [79, 271] on input "Singapore Management University ( 1 )" at bounding box center [80, 269] width 19 height 19
checkbox input "true"
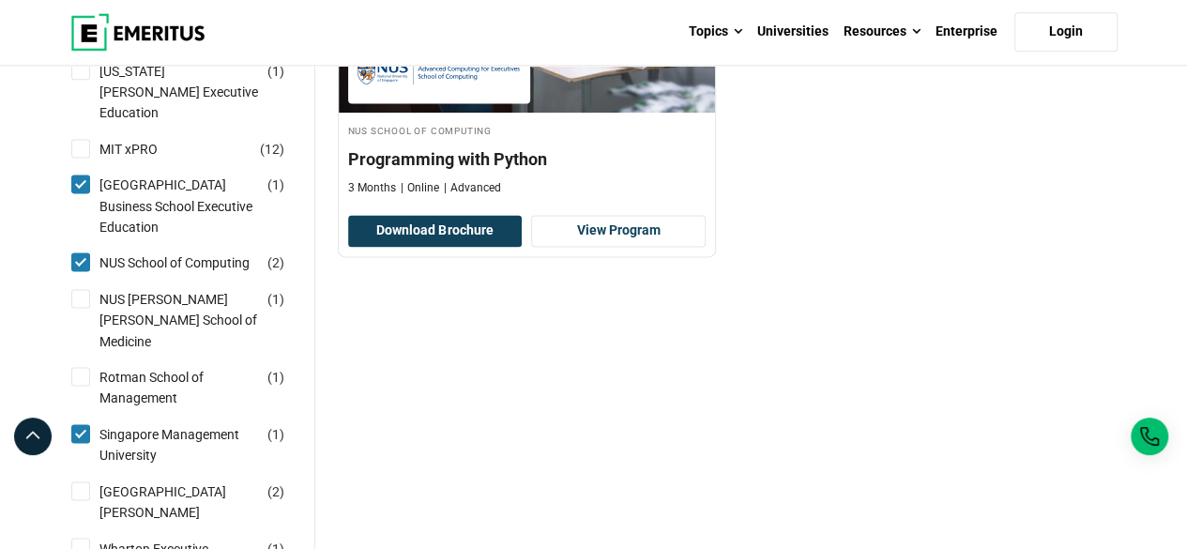
scroll to position [1276, 0]
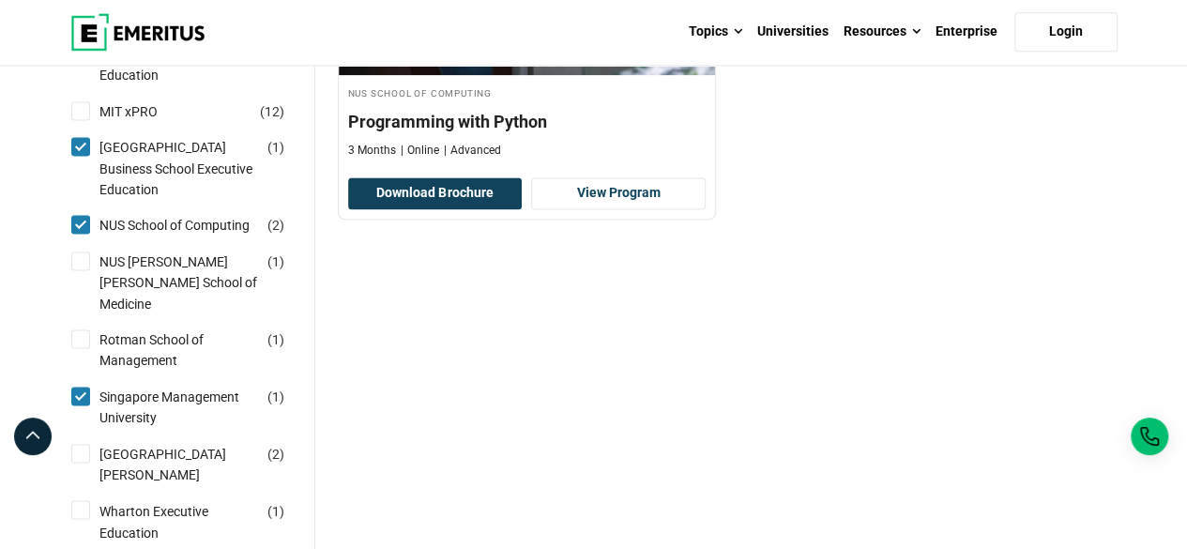
click at [83, 270] on input "NUS [PERSON_NAME] [PERSON_NAME] School of Medicine ( 1 )" at bounding box center [80, 261] width 19 height 19
checkbox input "true"
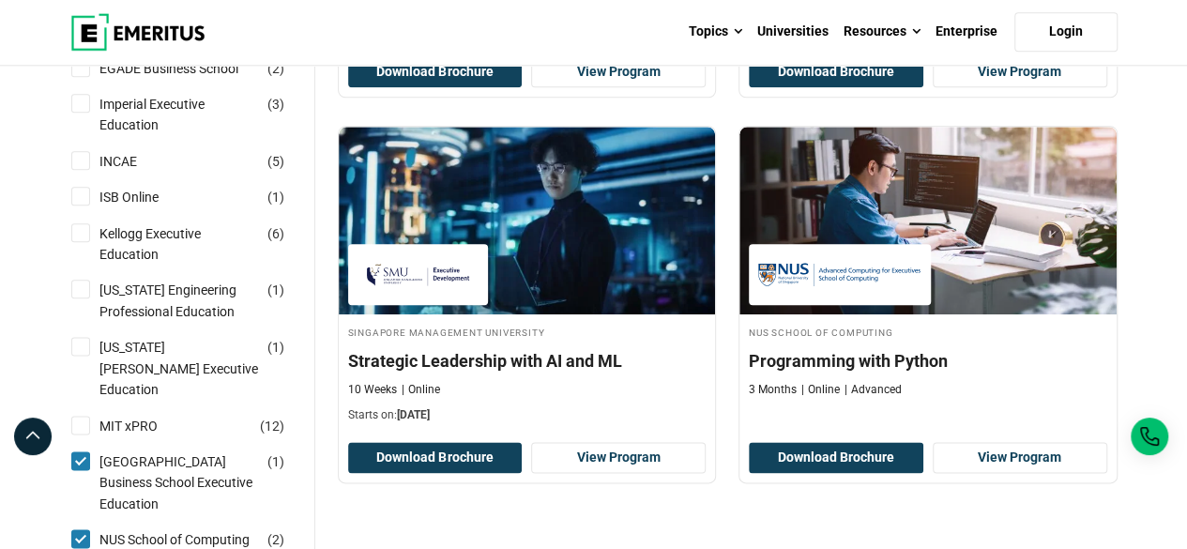
scroll to position [976, 0]
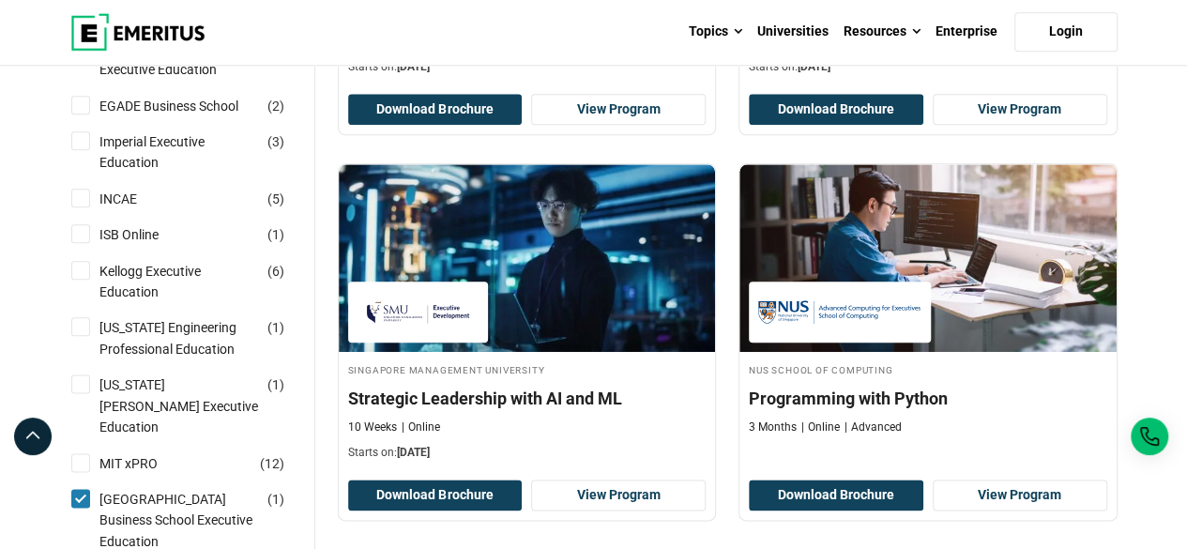
click at [73, 243] on input "ISB Online ( 1 )" at bounding box center [80, 233] width 19 height 19
checkbox input "true"
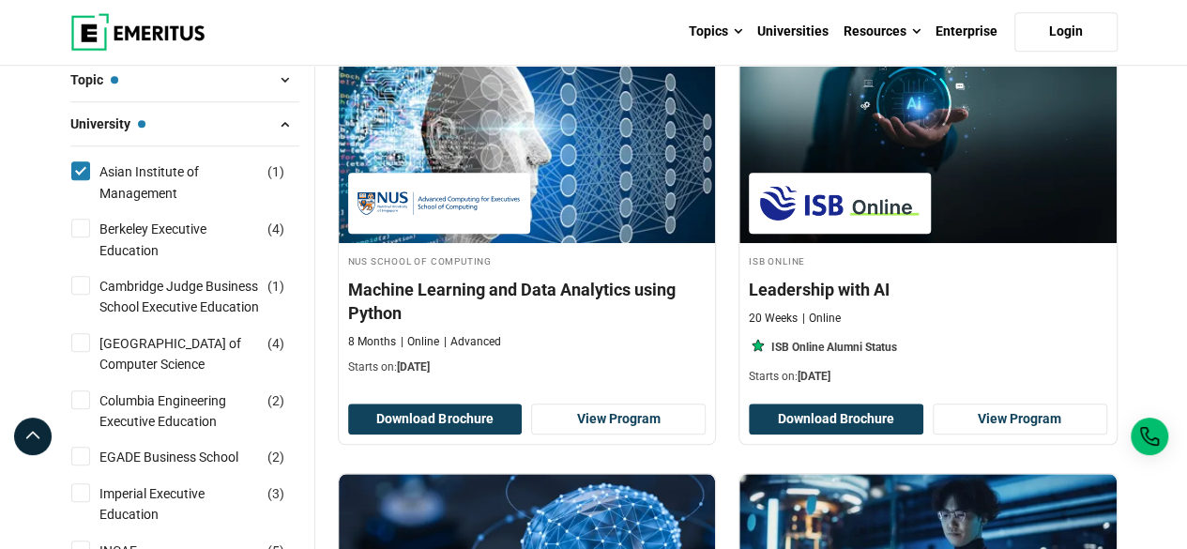
scroll to position [713, 0]
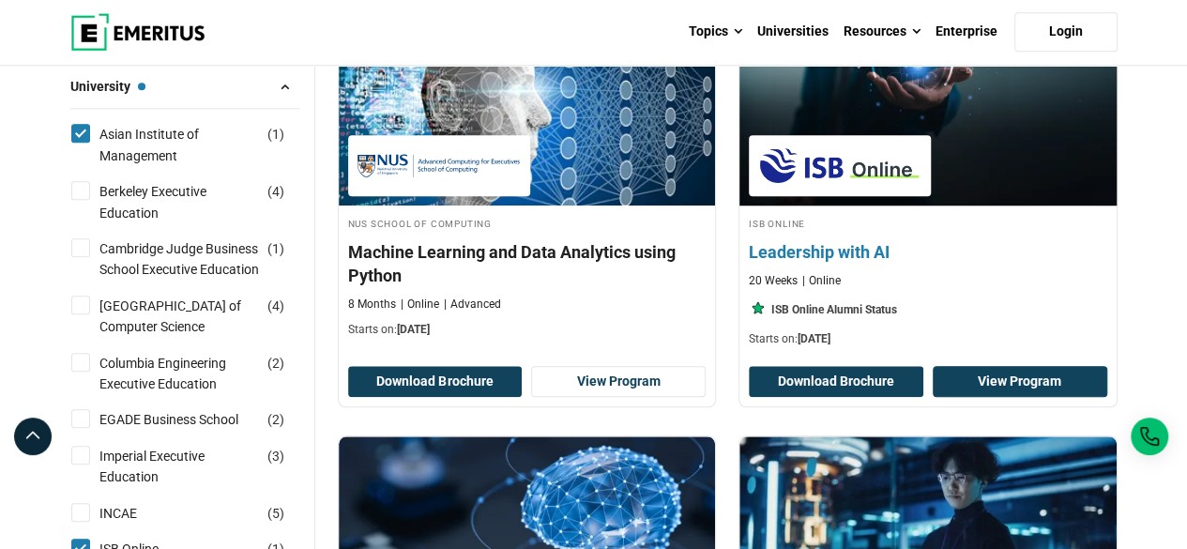
click at [1046, 391] on link "View Program" at bounding box center [1020, 382] width 175 height 32
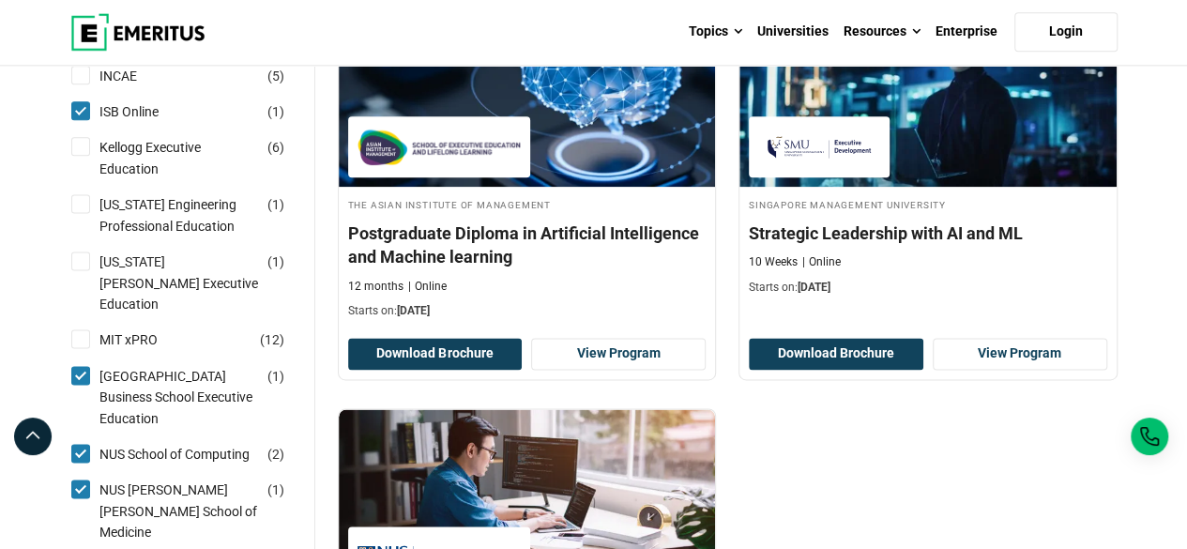
scroll to position [1126, 0]
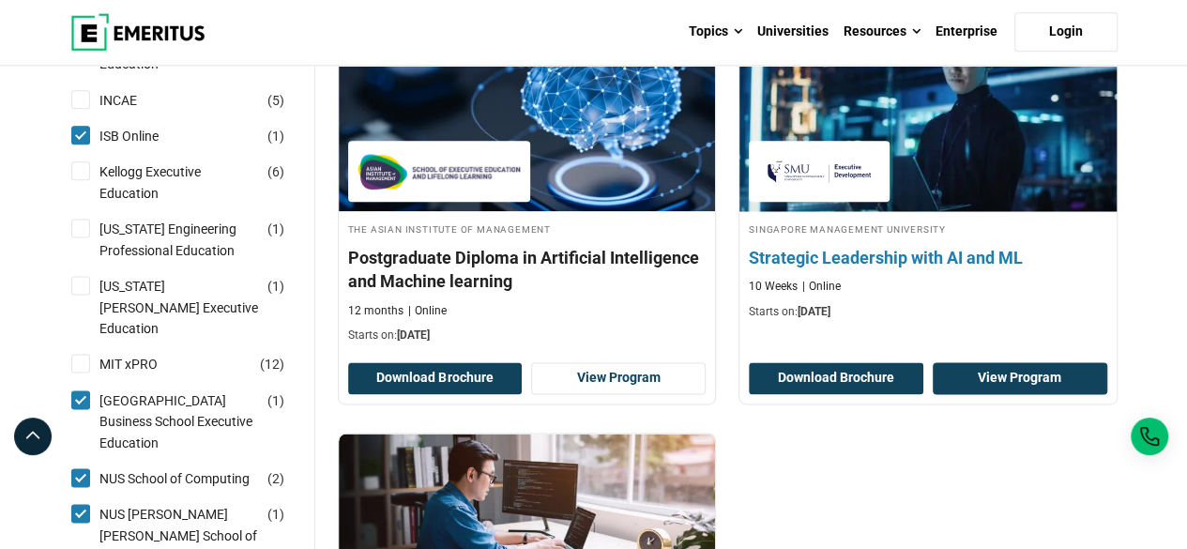
click at [1025, 394] on link "View Program" at bounding box center [1020, 378] width 175 height 32
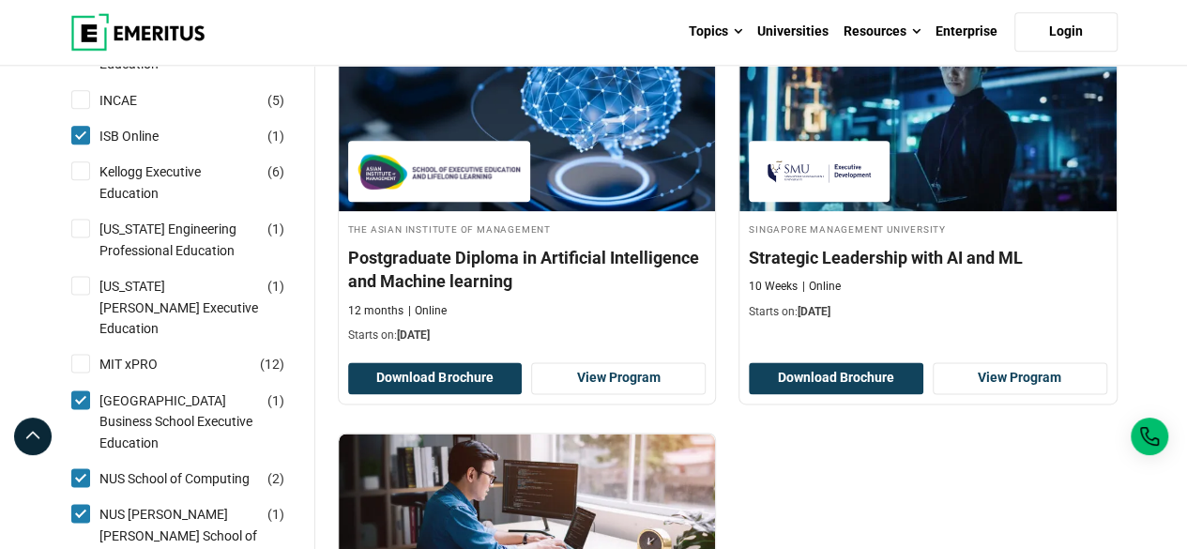
click at [912, 481] on div "National University of Singapore Business School Executive Education AI For Sen…" at bounding box center [728, 6] width 802 height 1576
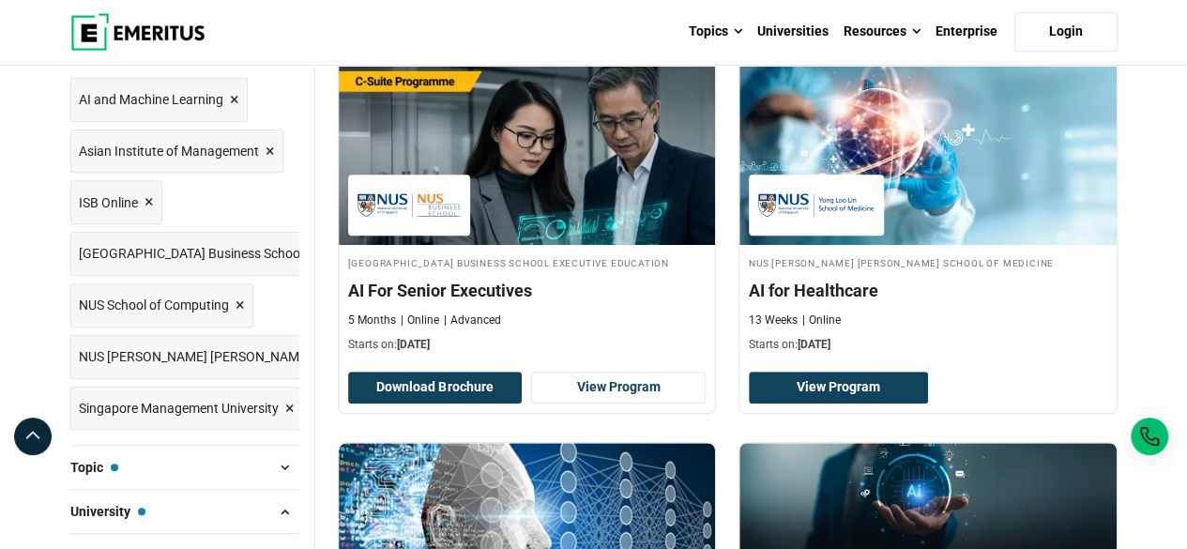
scroll to position [263, 0]
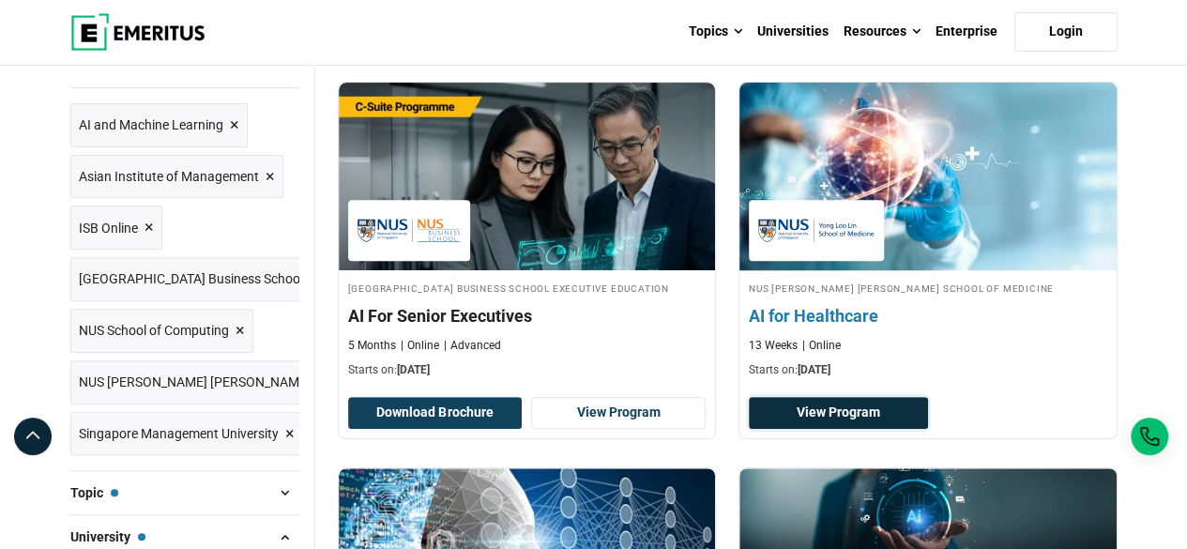
click at [863, 429] on link "View Program" at bounding box center [838, 413] width 179 height 32
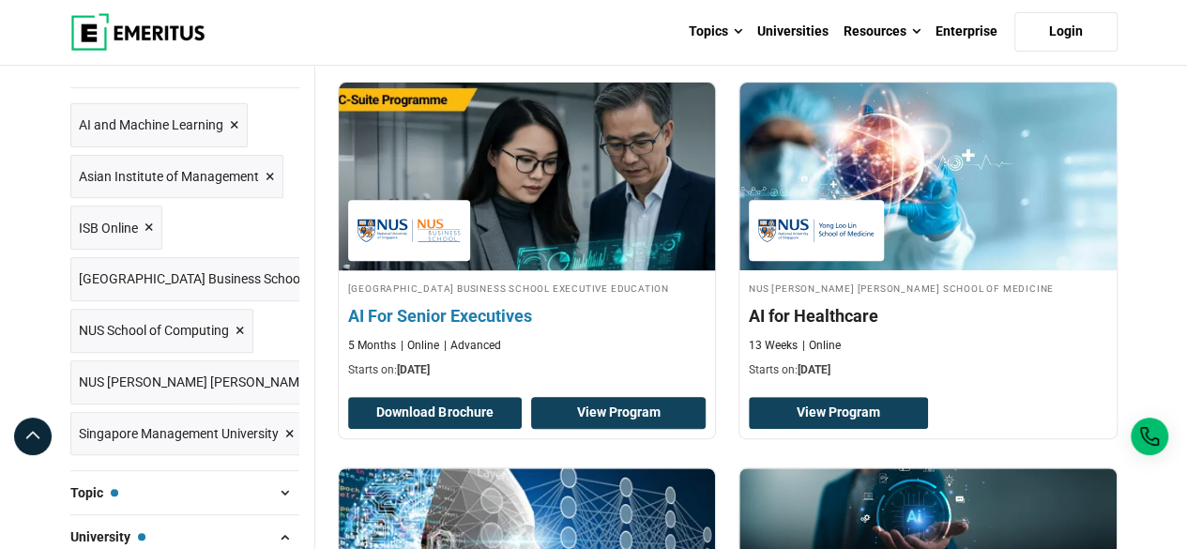
click at [606, 423] on link "View Program" at bounding box center [618, 413] width 175 height 32
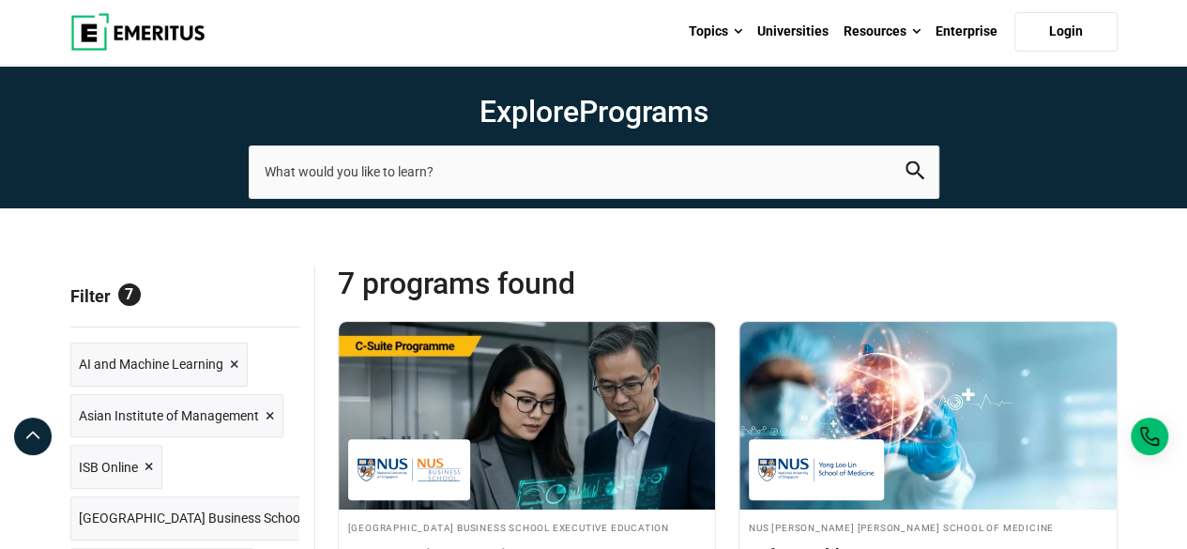
scroll to position [20, 0]
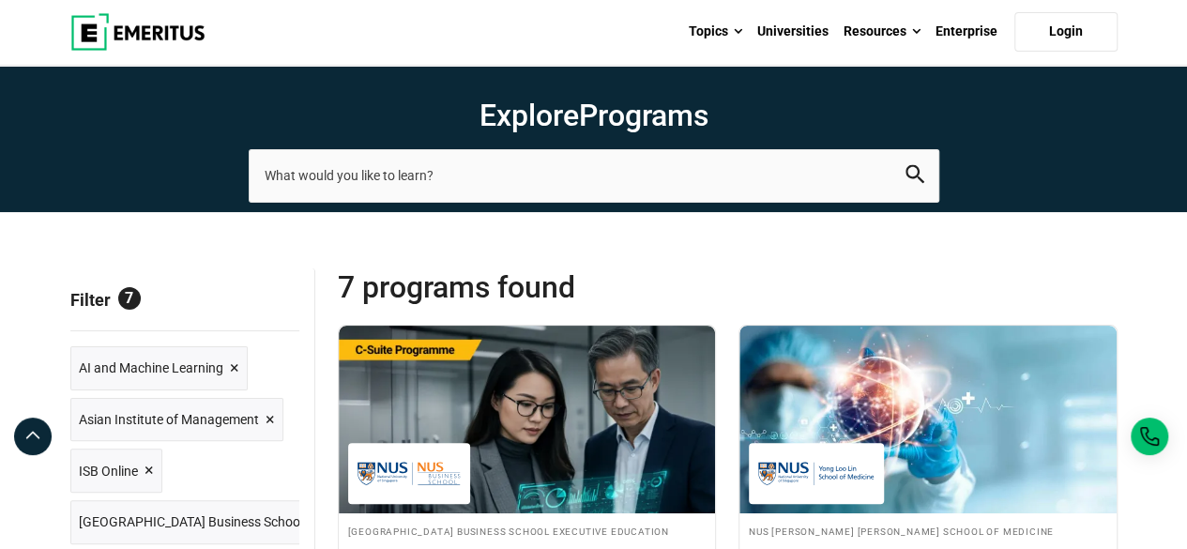
click at [263, 301] on span "Reset all" at bounding box center [270, 302] width 58 height 24
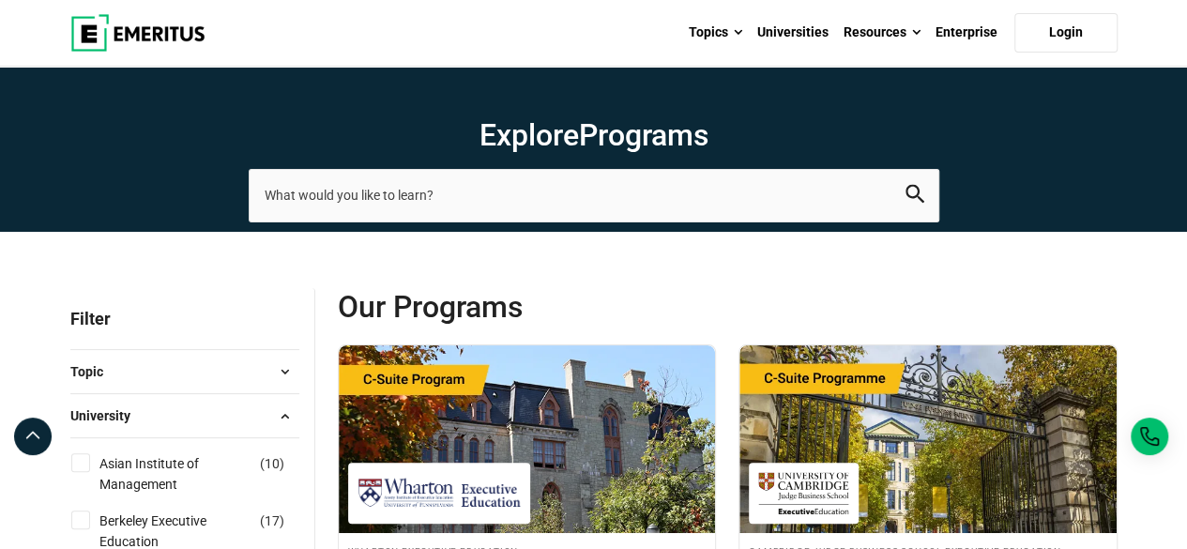
click at [283, 363] on span at bounding box center [285, 372] width 28 height 28
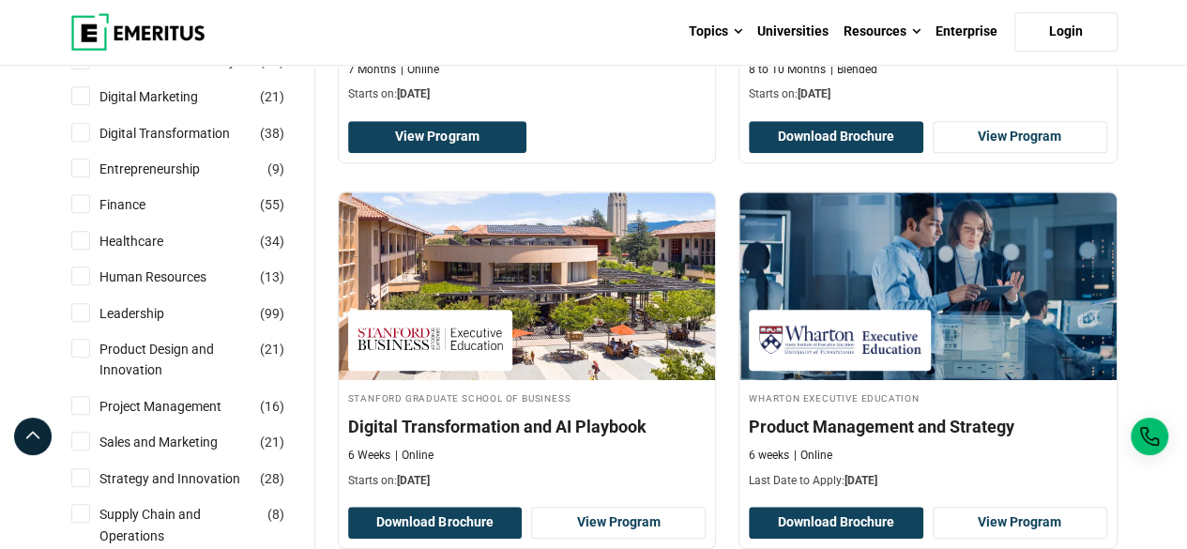
scroll to position [559, 0]
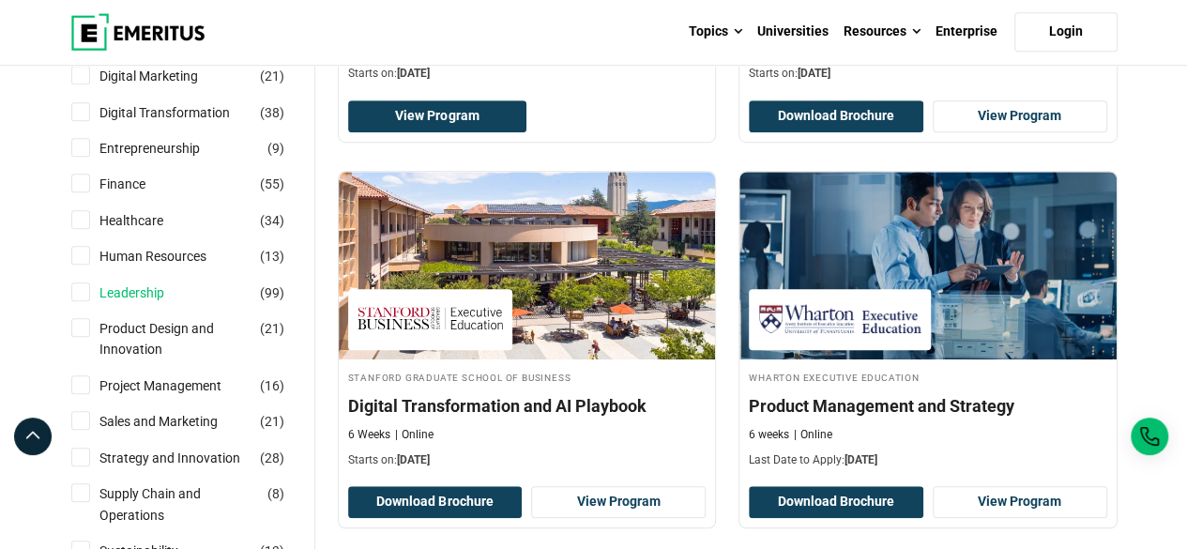
click at [146, 291] on link "Leadership" at bounding box center [150, 293] width 102 height 21
checkbox input "true"
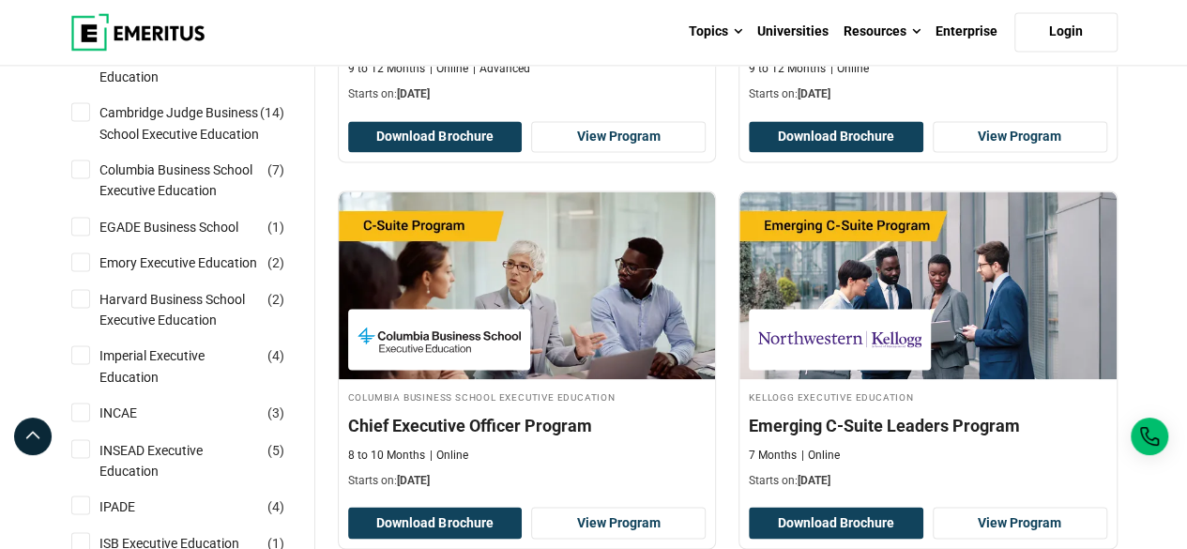
scroll to position [1387, 0]
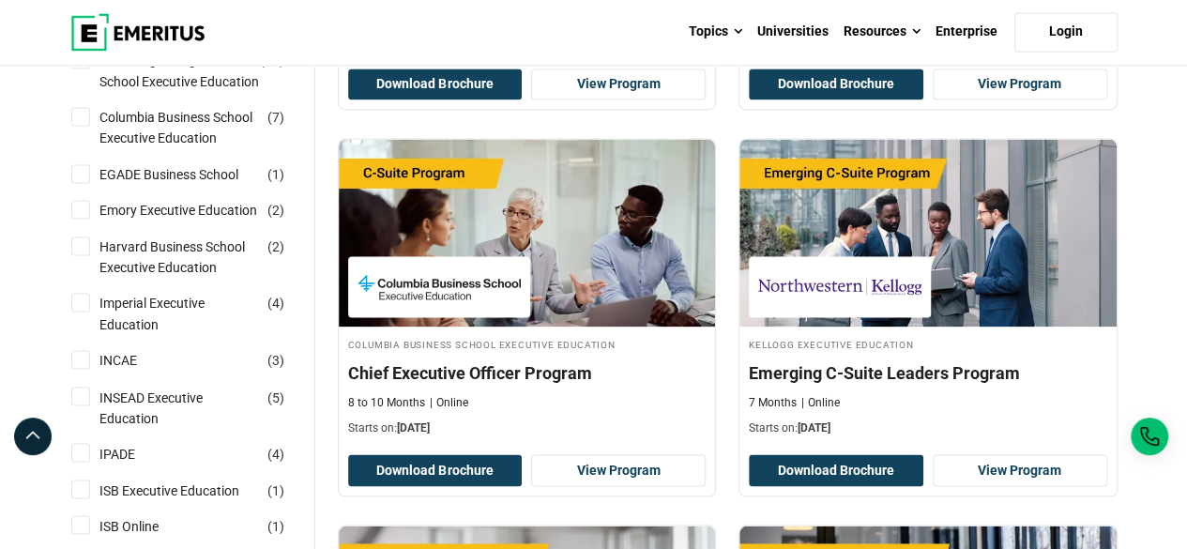
drag, startPoint x: 1186, startPoint y: 166, endPoint x: 1184, endPoint y: 204, distance: 37.6
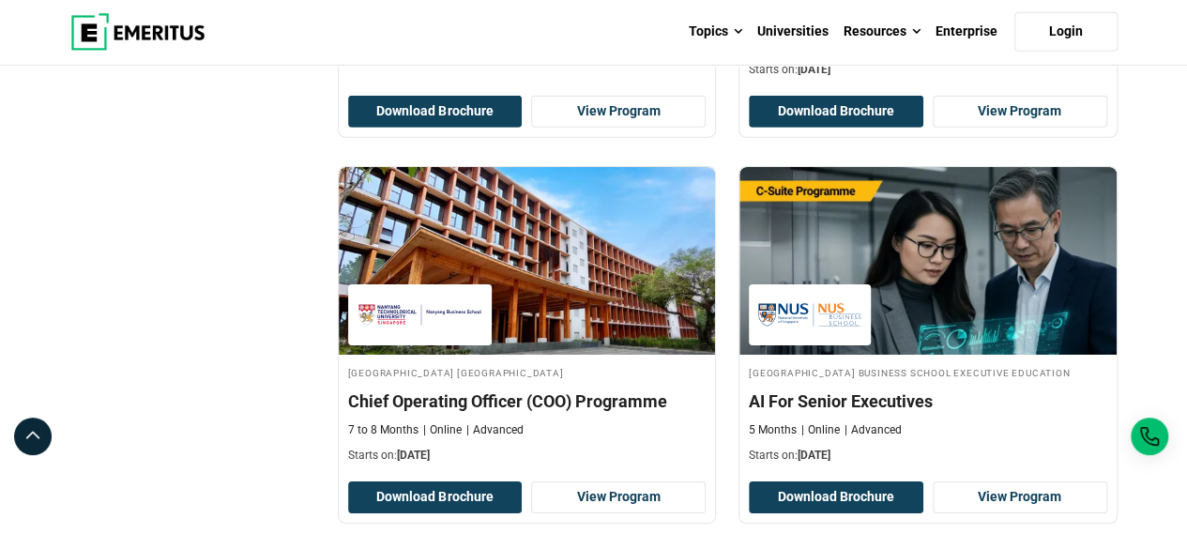
scroll to position [3003, 0]
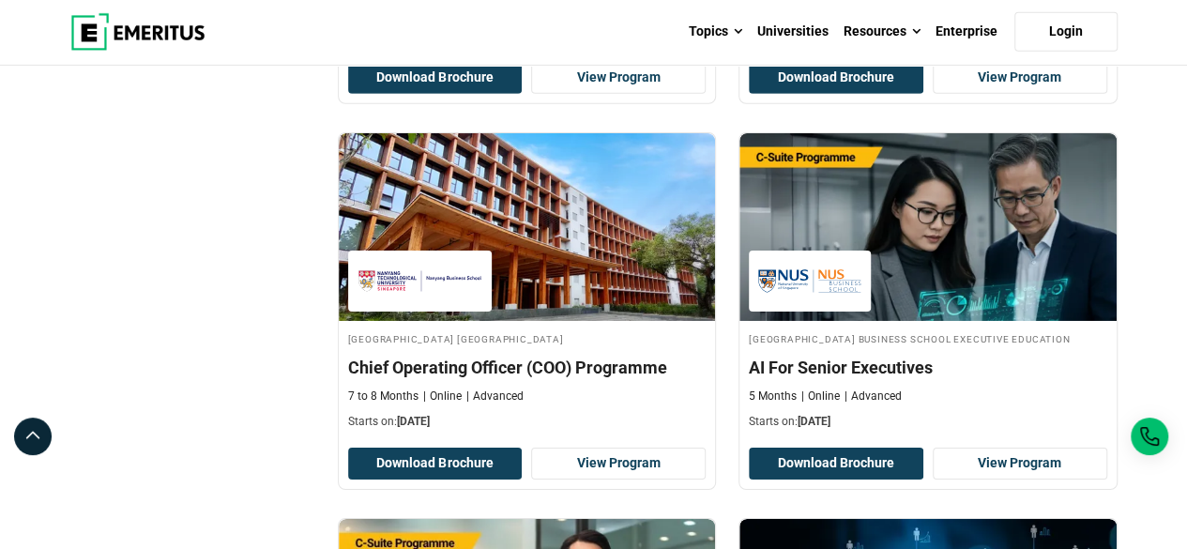
drag, startPoint x: 1182, startPoint y: 322, endPoint x: 1181, endPoint y: 347, distance: 25.4
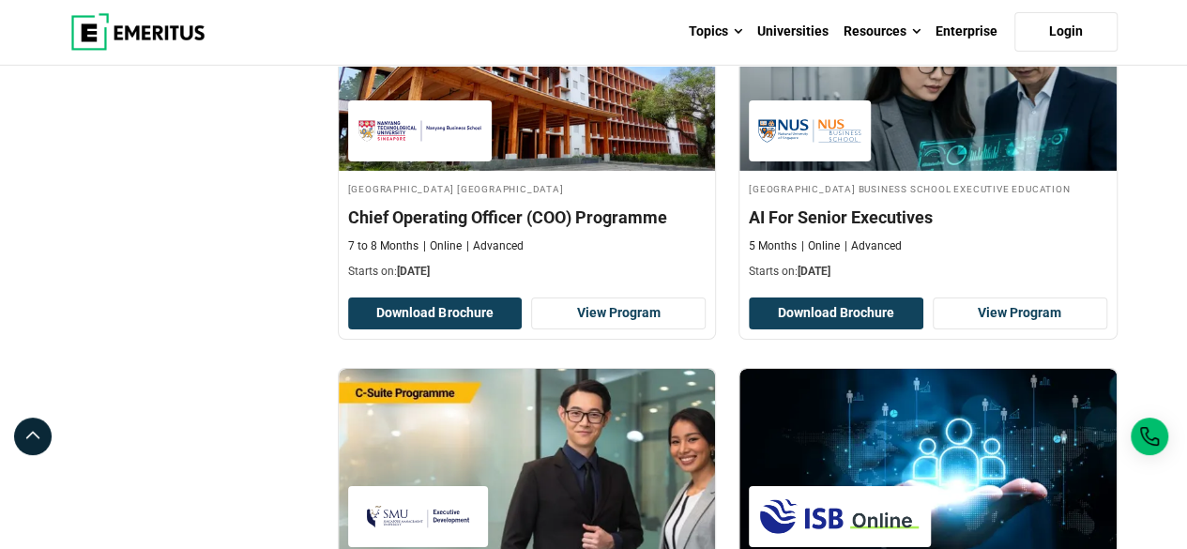
scroll to position [3194, 0]
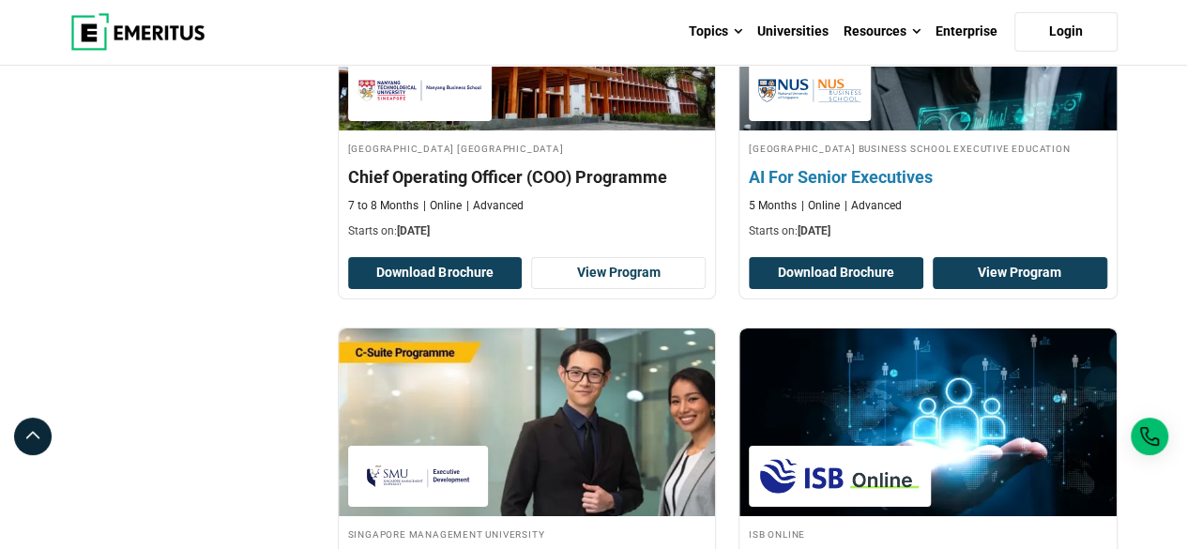
click at [1038, 284] on link "View Program" at bounding box center [1020, 273] width 175 height 32
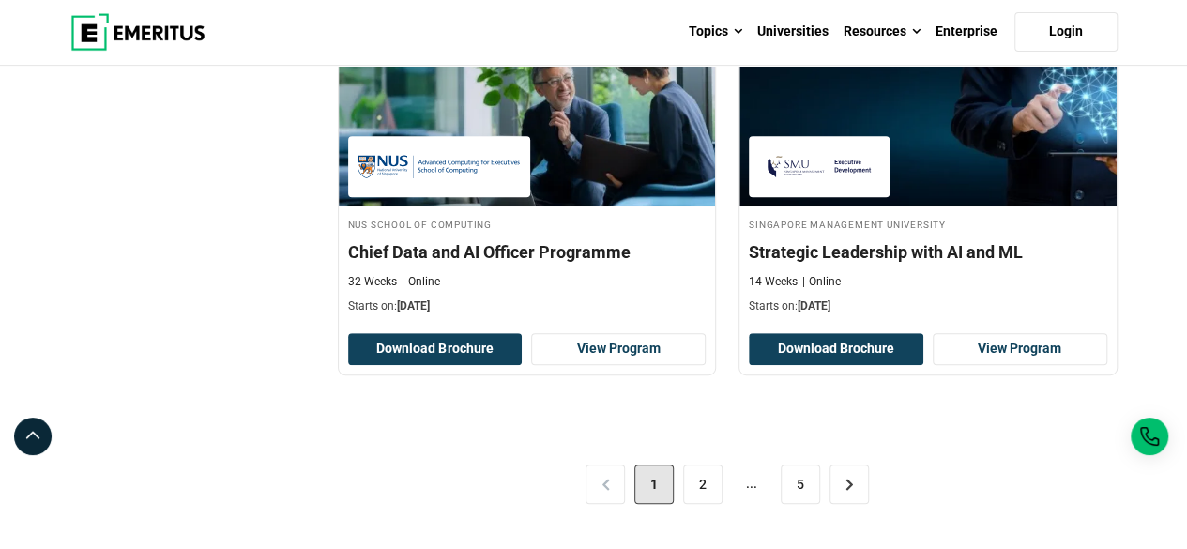
scroll to position [3930, 0]
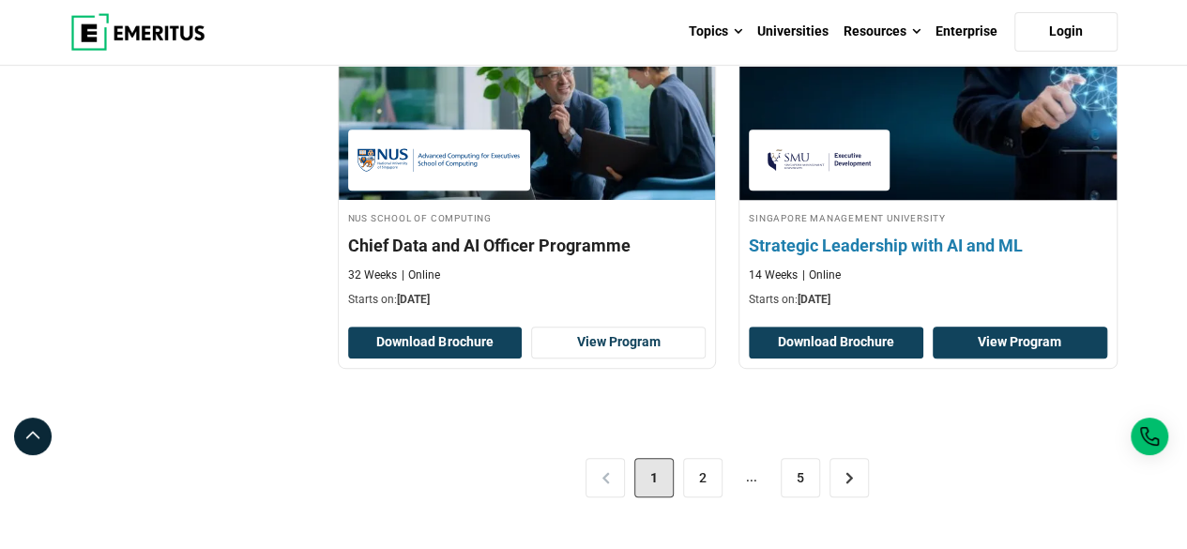
click at [1029, 346] on link "View Program" at bounding box center [1020, 343] width 175 height 32
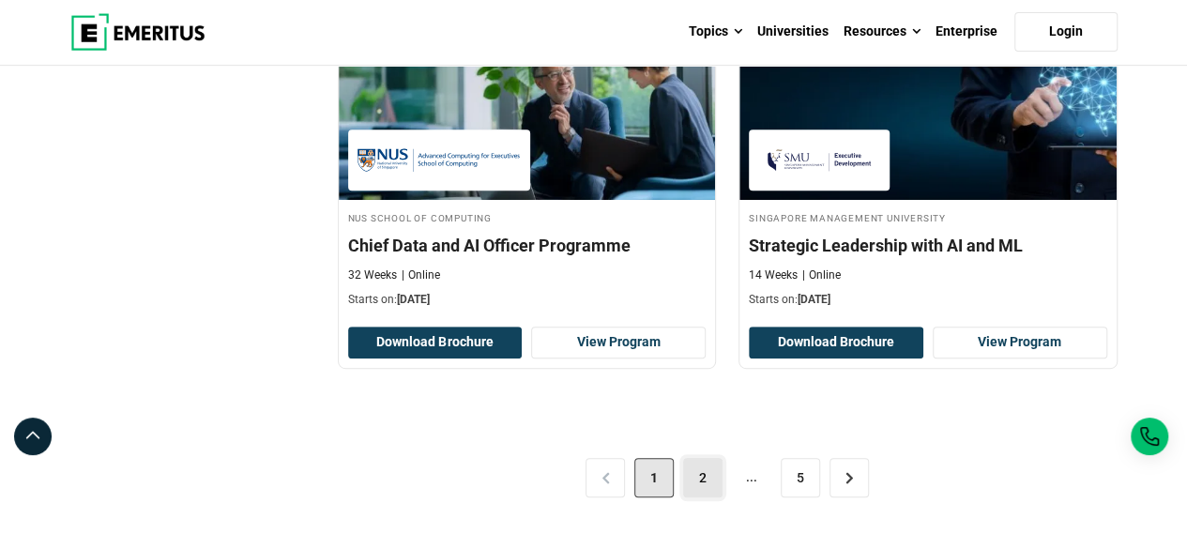
click at [700, 481] on link "2" at bounding box center [702, 477] width 39 height 39
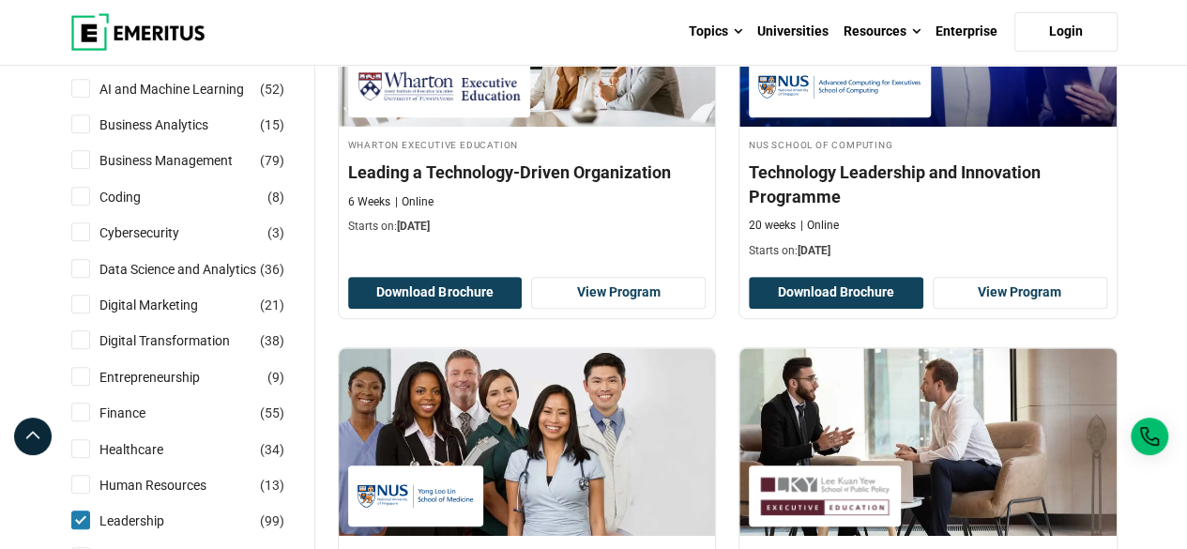
scroll to position [400, 0]
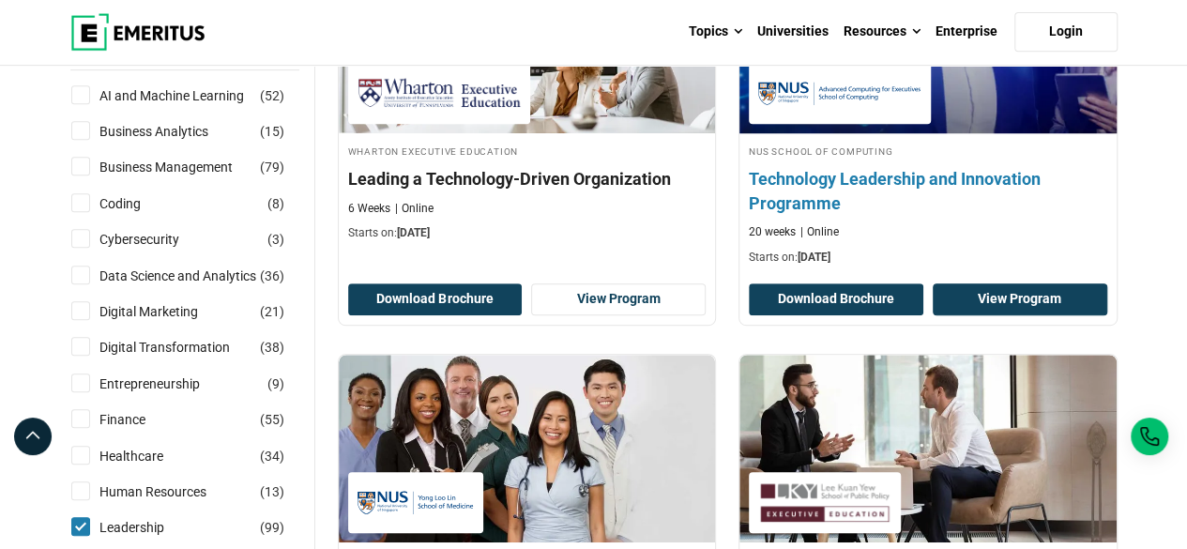
click at [1017, 302] on link "View Program" at bounding box center [1020, 299] width 175 height 32
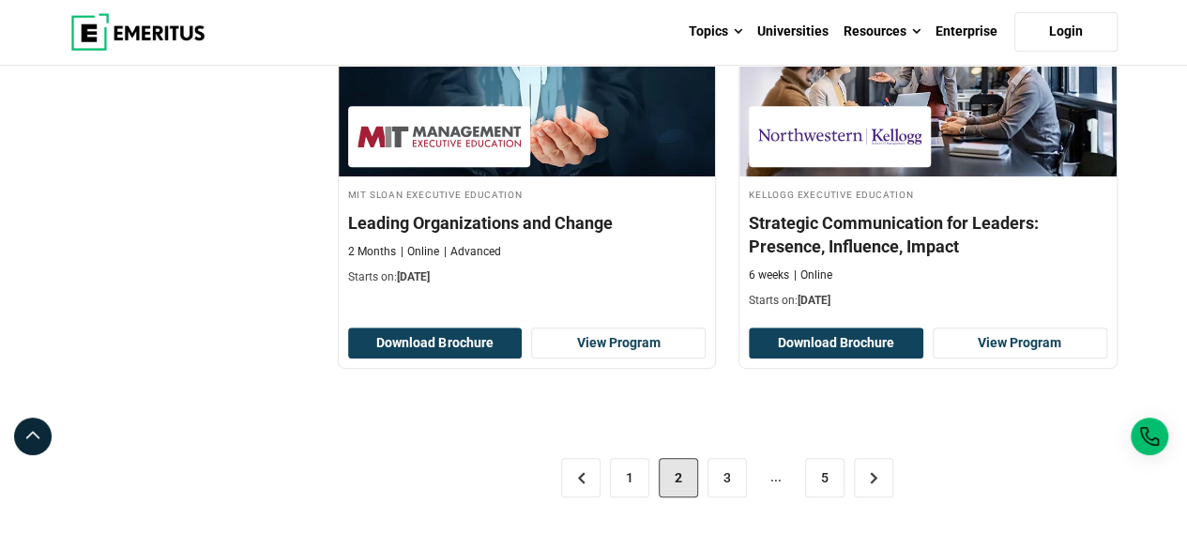
scroll to position [3966, 0]
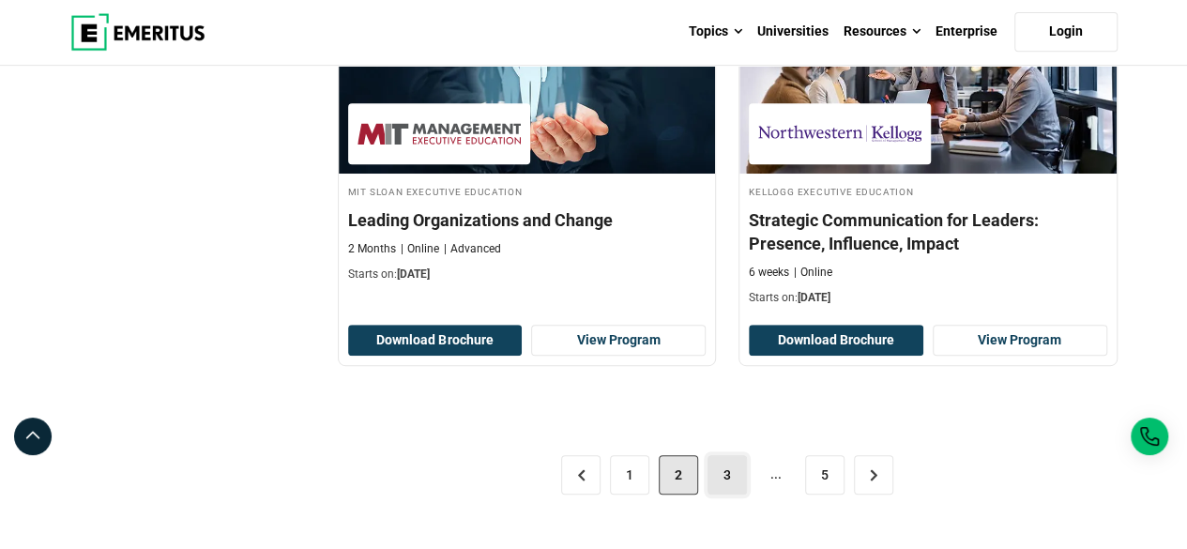
click at [717, 479] on link "3" at bounding box center [727, 474] width 39 height 39
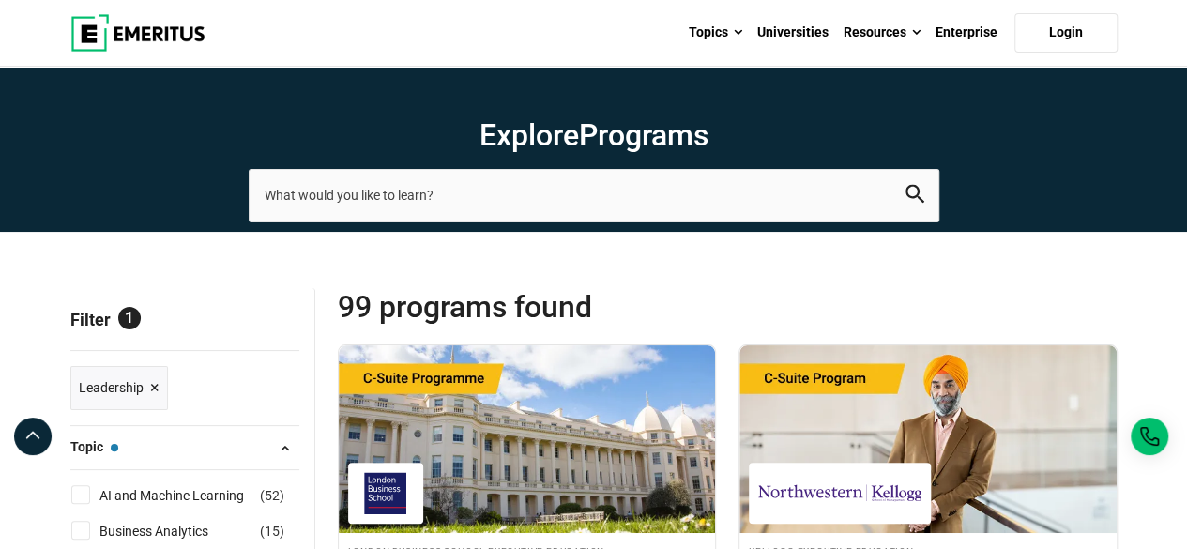
click at [155, 384] on span "×" at bounding box center [154, 387] width 9 height 27
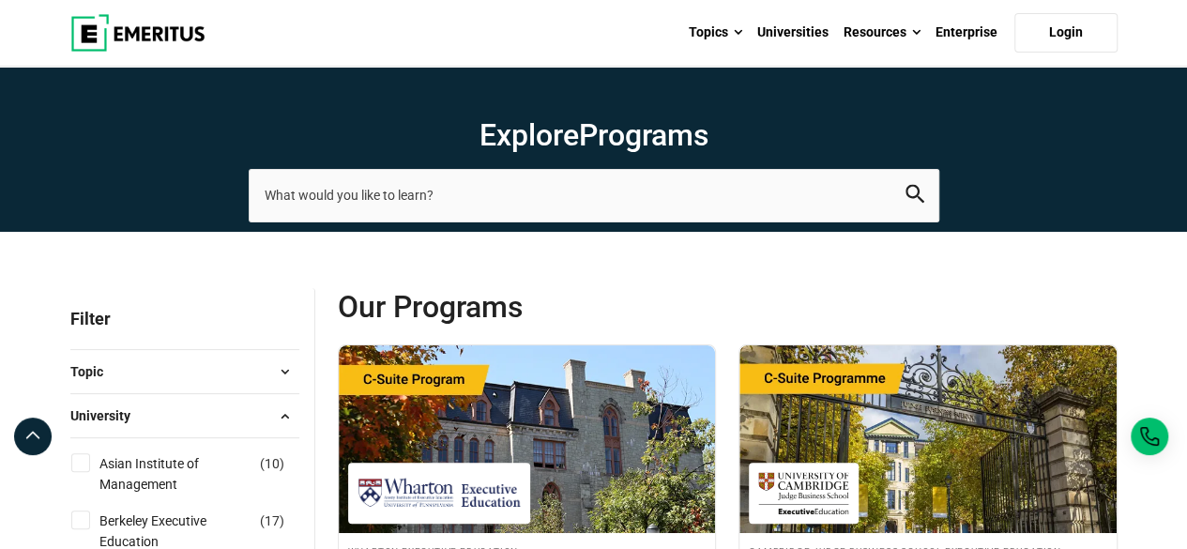
click at [280, 371] on span at bounding box center [285, 372] width 28 height 28
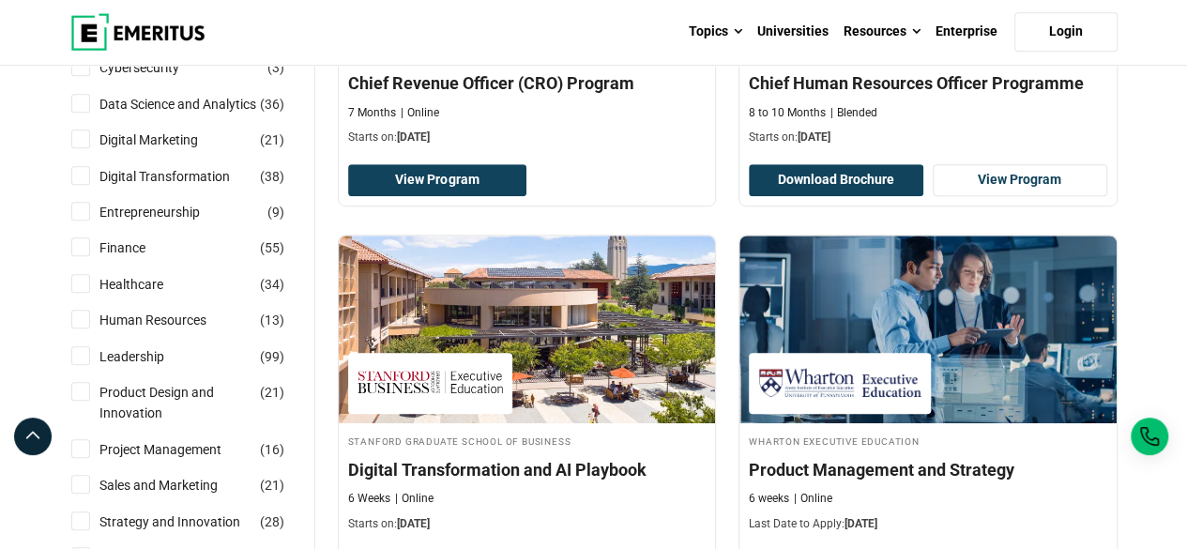
scroll to position [413, 0]
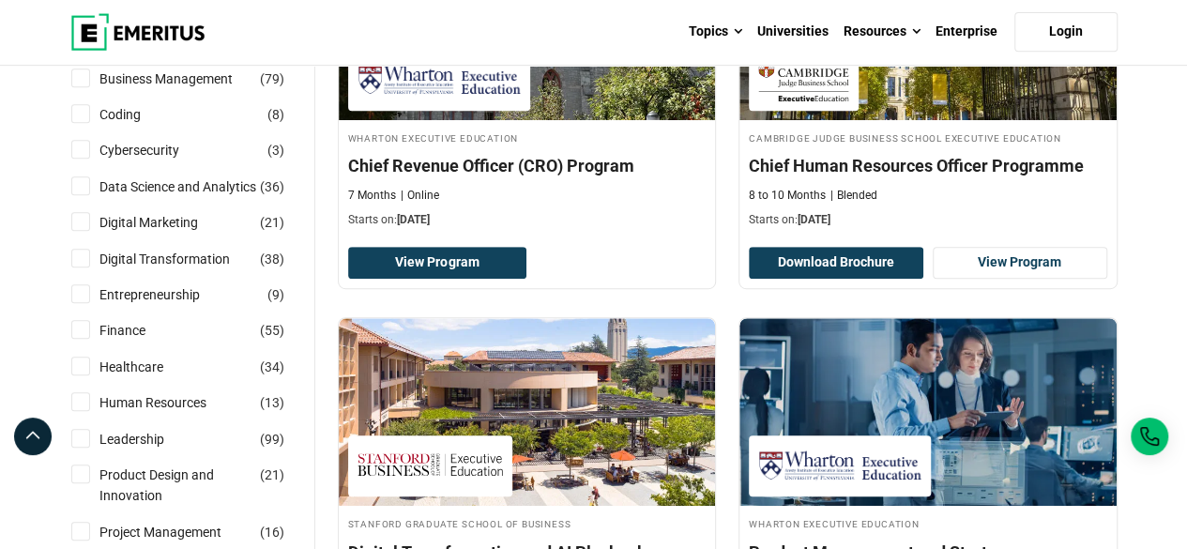
click at [88, 257] on input "Digital Transformation ( 38 )" at bounding box center [80, 258] width 19 height 19
checkbox input "true"
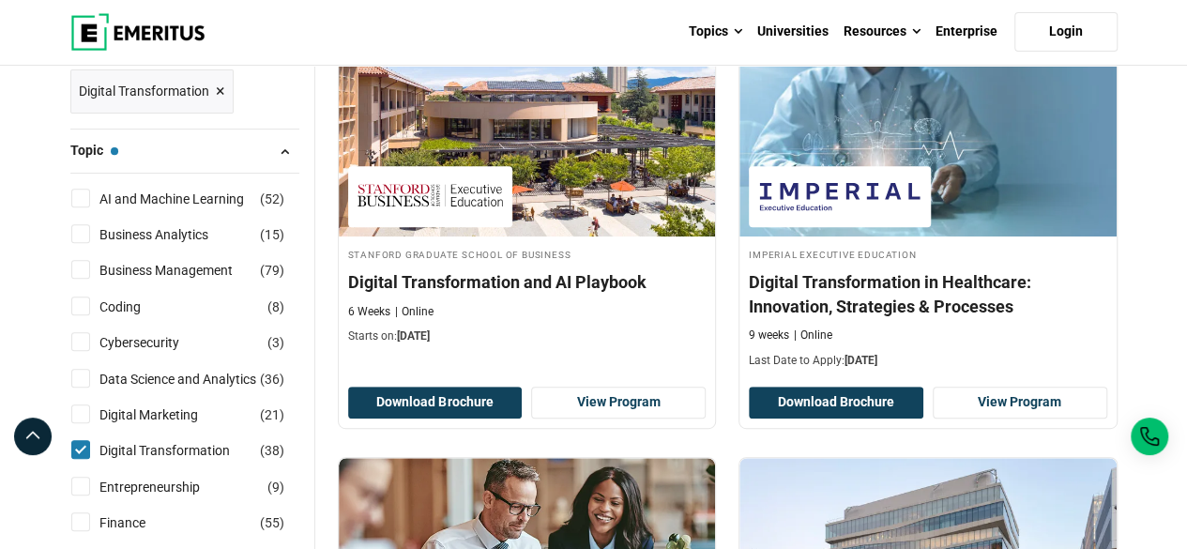
scroll to position [300, 0]
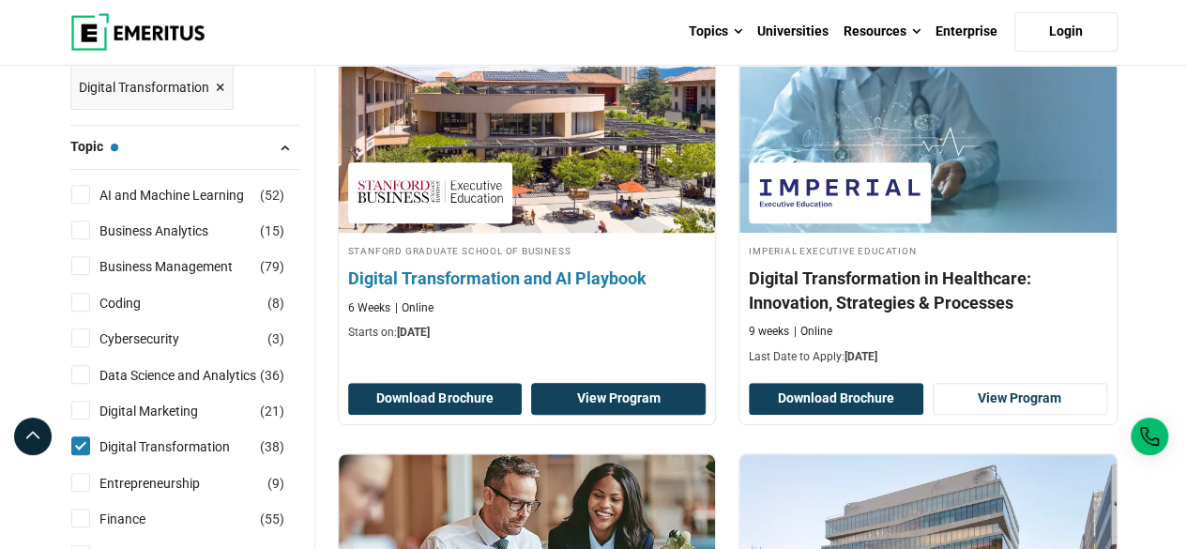
click at [634, 405] on link "View Program" at bounding box center [618, 399] width 175 height 32
